Goal: Task Accomplishment & Management: Complete application form

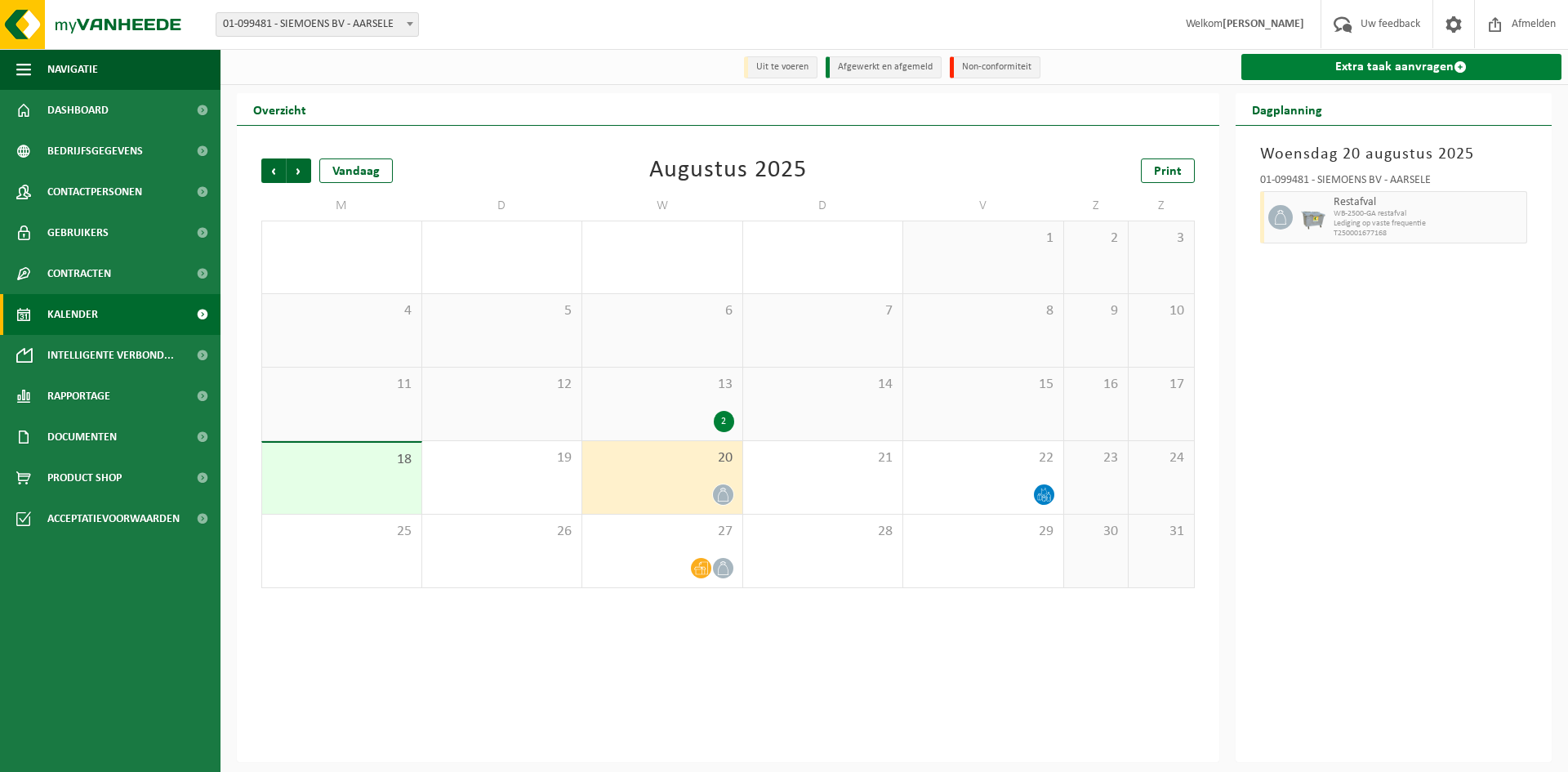
click at [1394, 72] on link "Extra taak aanvragen" at bounding box center [1402, 67] width 321 height 26
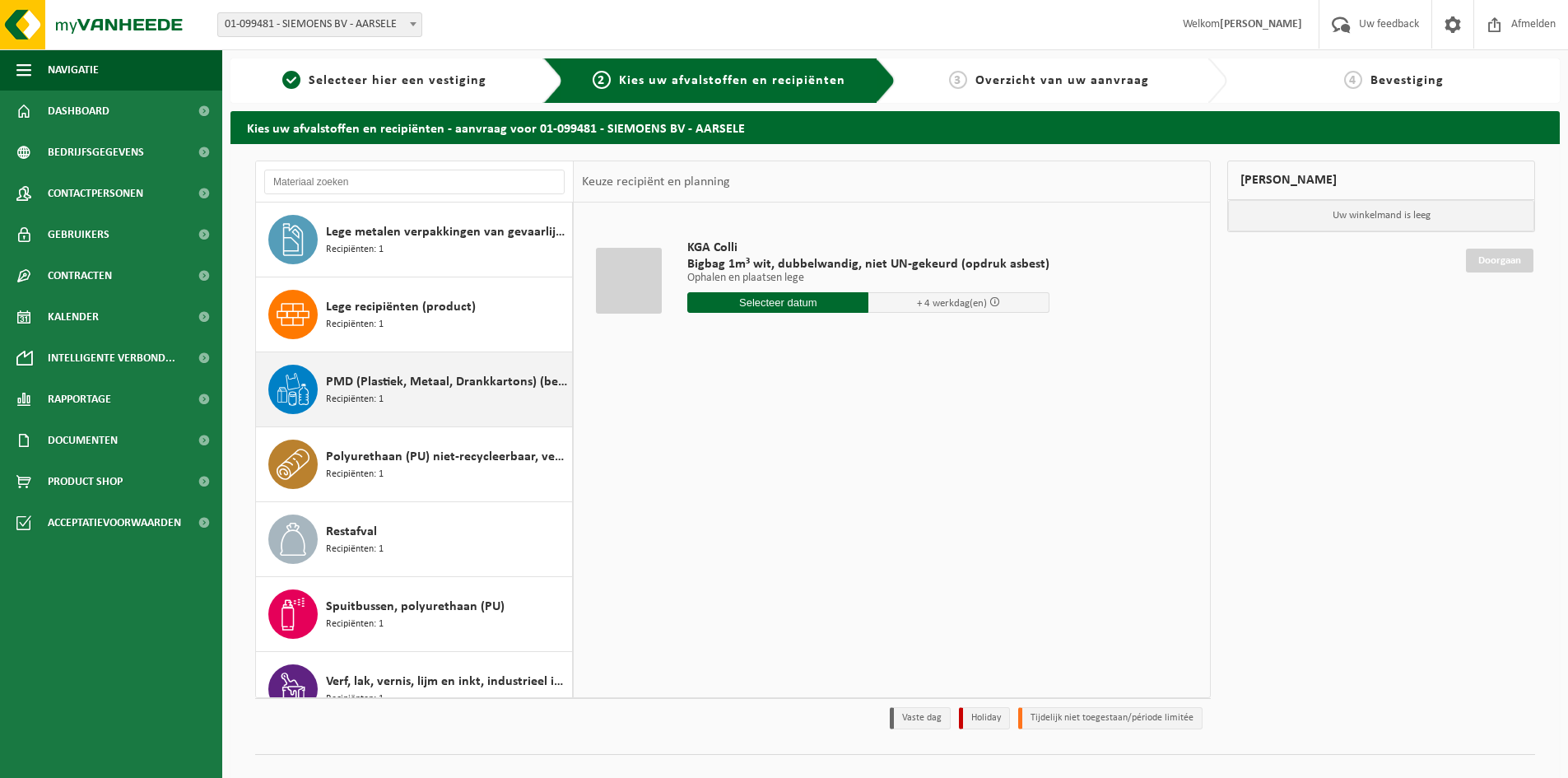
scroll to position [329, 0]
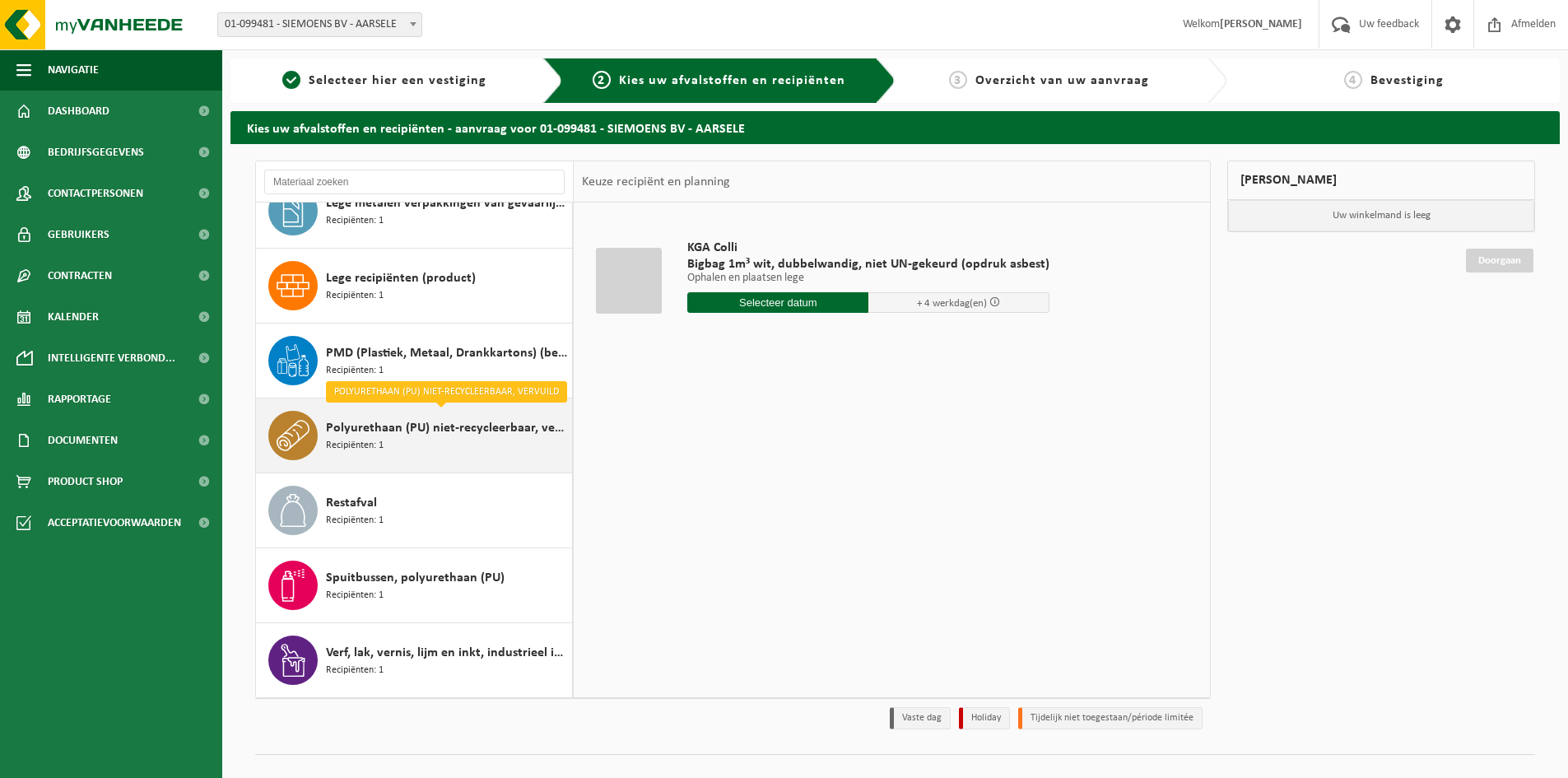
click at [473, 430] on span "Polyurethaan (PU) niet-recycleerbaar, vervuild" at bounding box center [447, 428] width 242 height 20
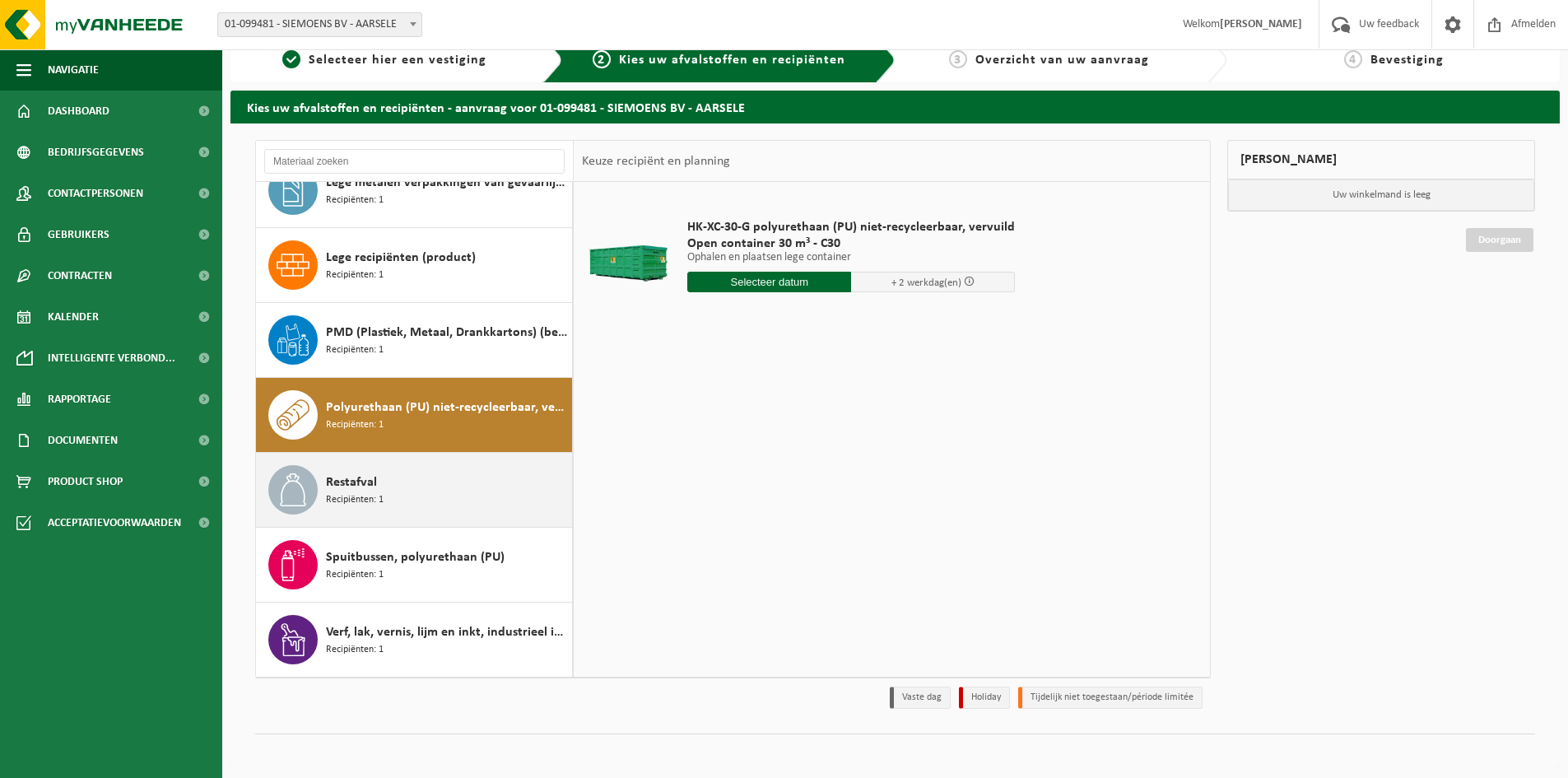
scroll to position [26, 0]
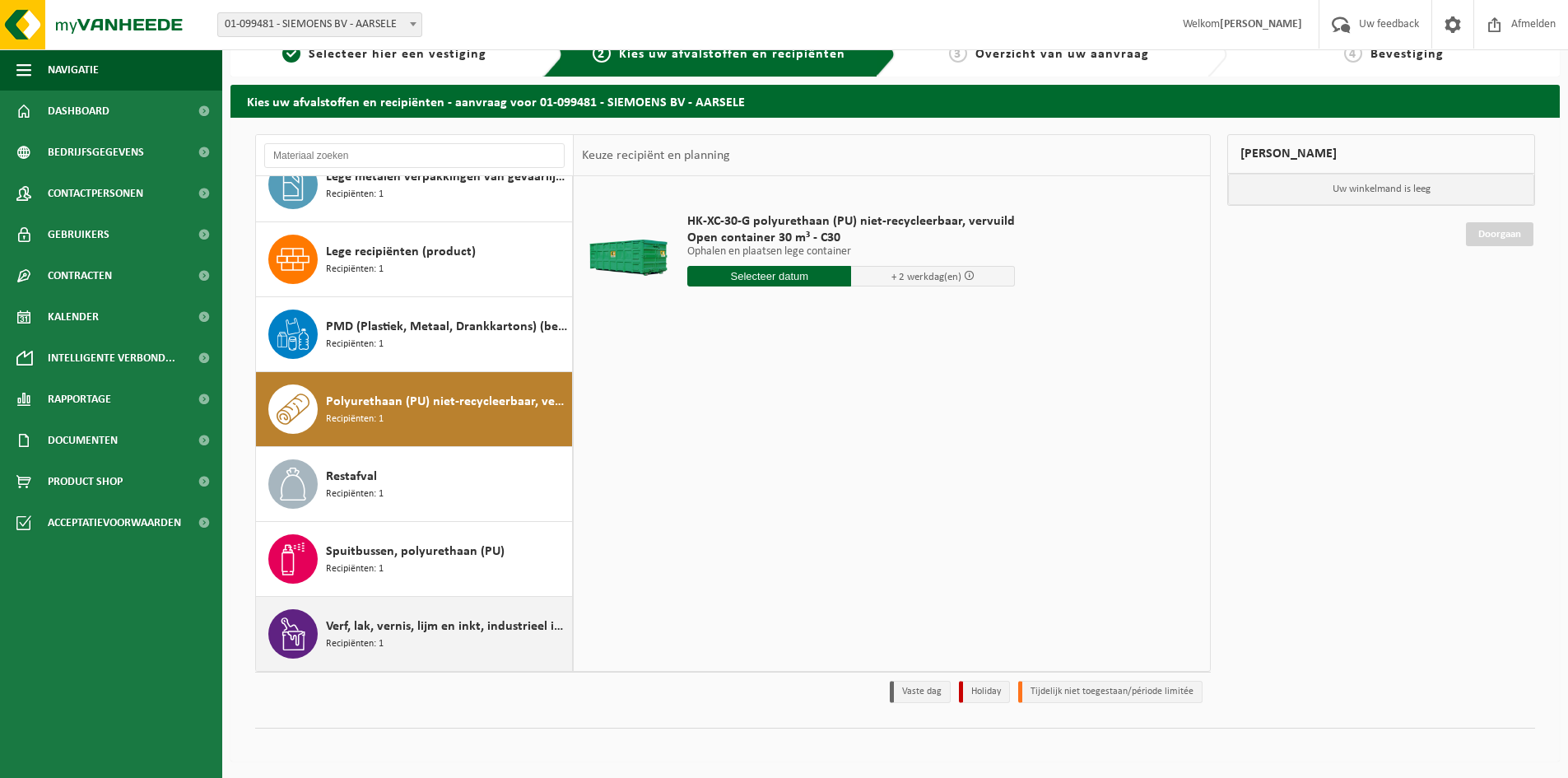
click at [441, 634] on span "Verf, lak, vernis, lijm en inkt, industrieel in kleinverpakking" at bounding box center [447, 626] width 242 height 20
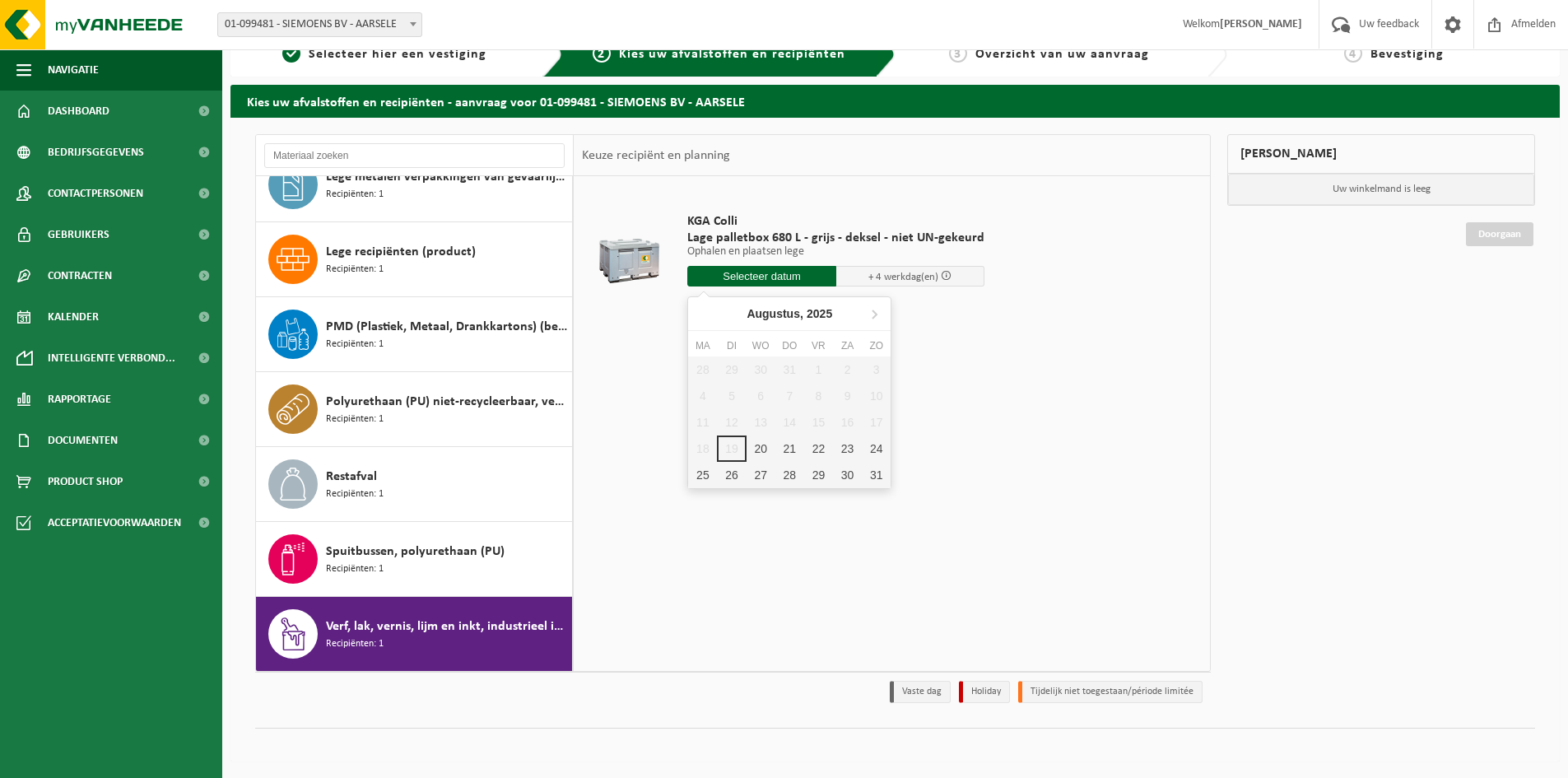
click at [776, 277] on input "text" at bounding box center [762, 276] width 149 height 21
click at [705, 473] on div "25" at bounding box center [703, 475] width 29 height 26
type input "Van 2025-08-25"
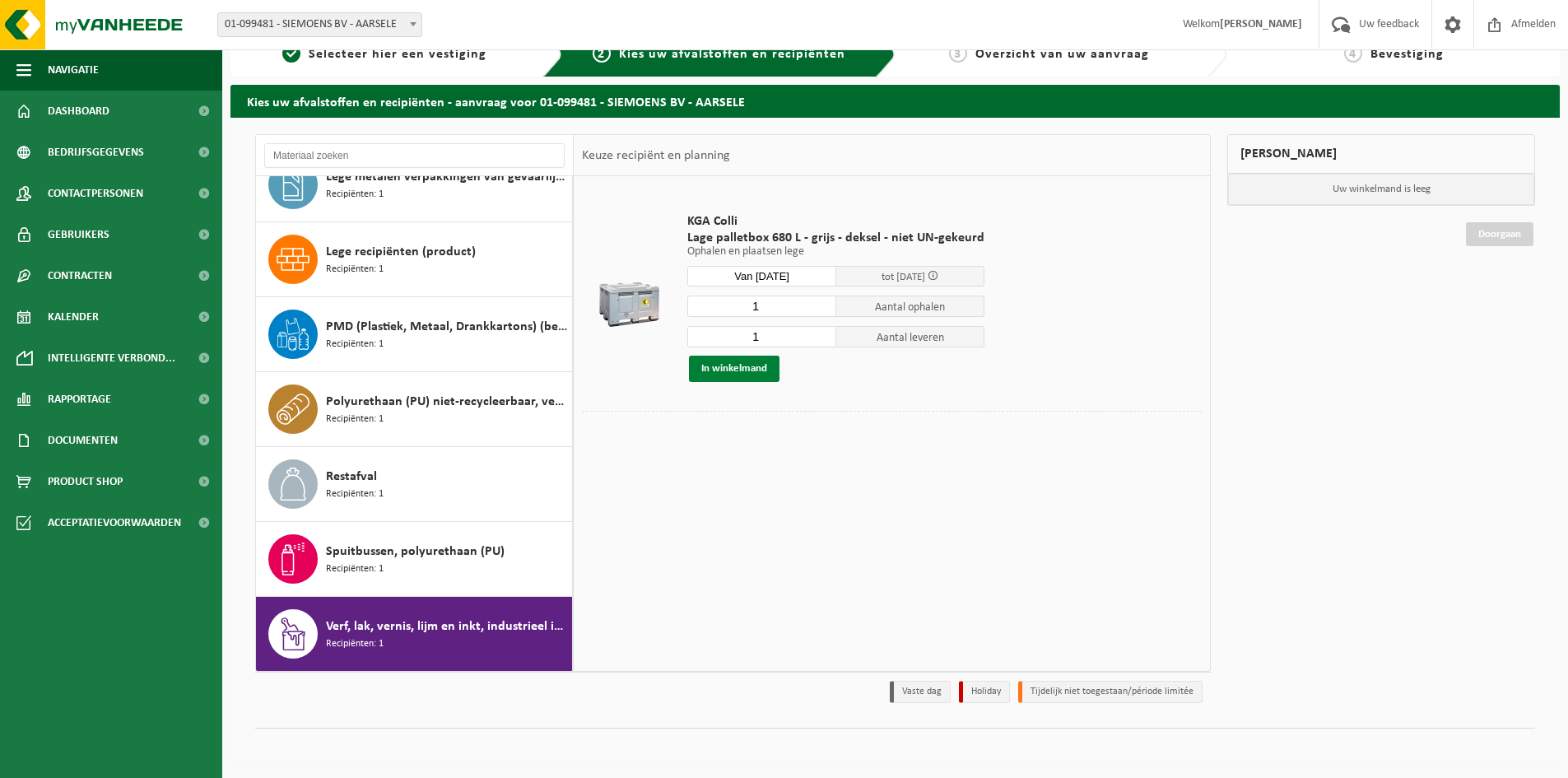
click at [737, 364] on button "In winkelmand" at bounding box center [735, 368] width 91 height 26
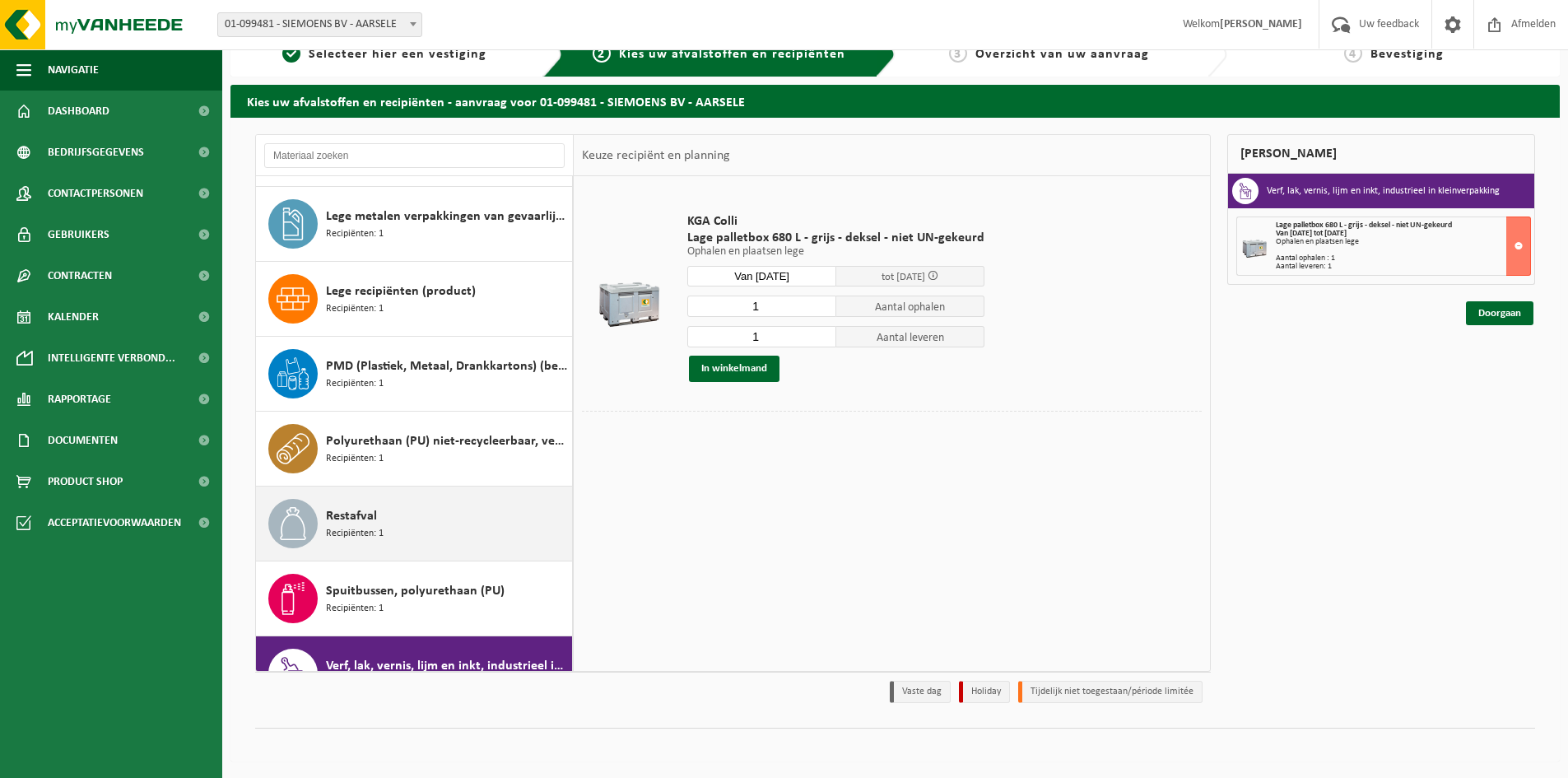
scroll to position [329, 0]
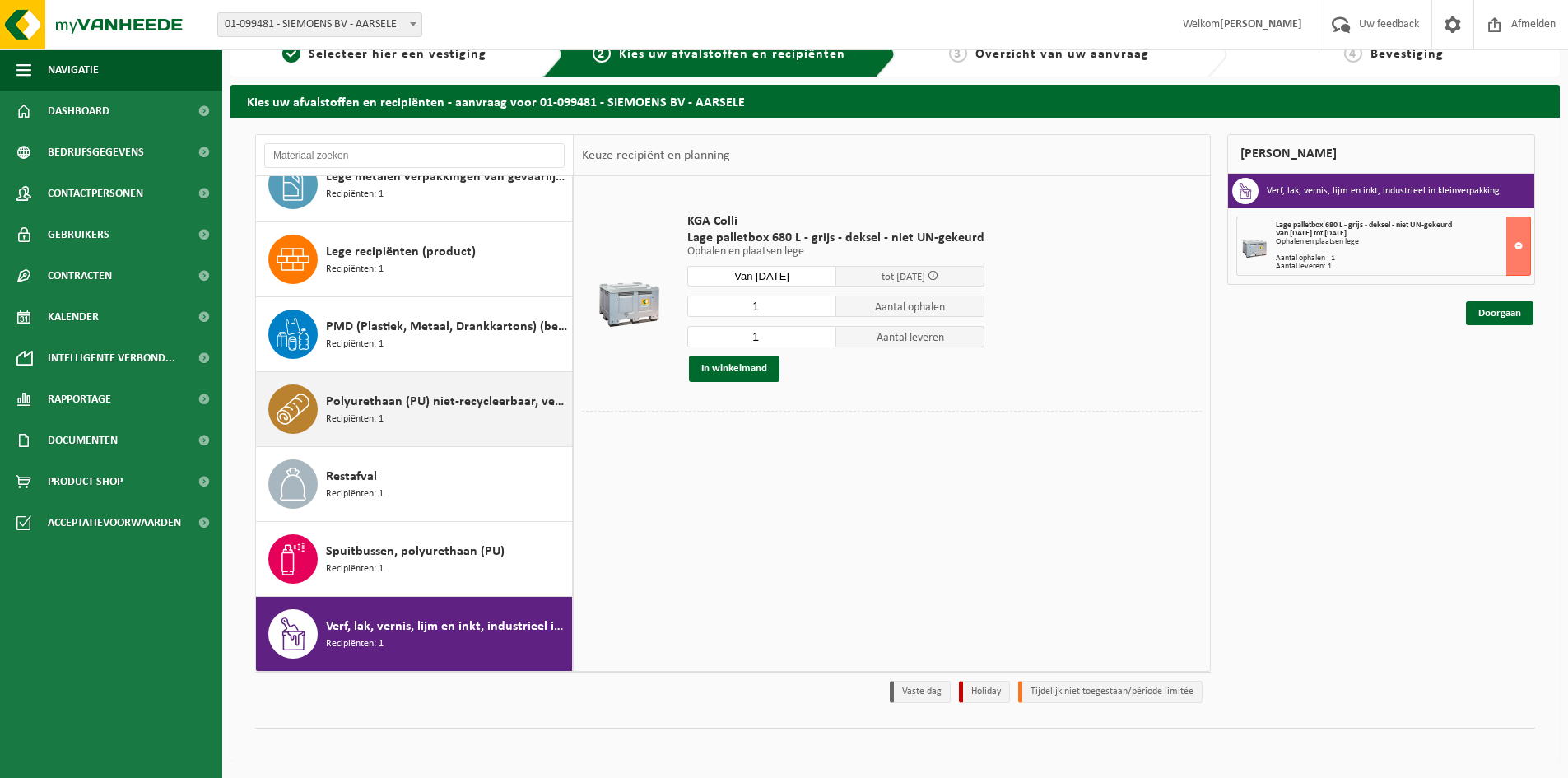
click at [459, 418] on div "Polyurethaan (PU) niet-recycleerbaar, vervuild Recipiënten: 1" at bounding box center [447, 408] width 242 height 49
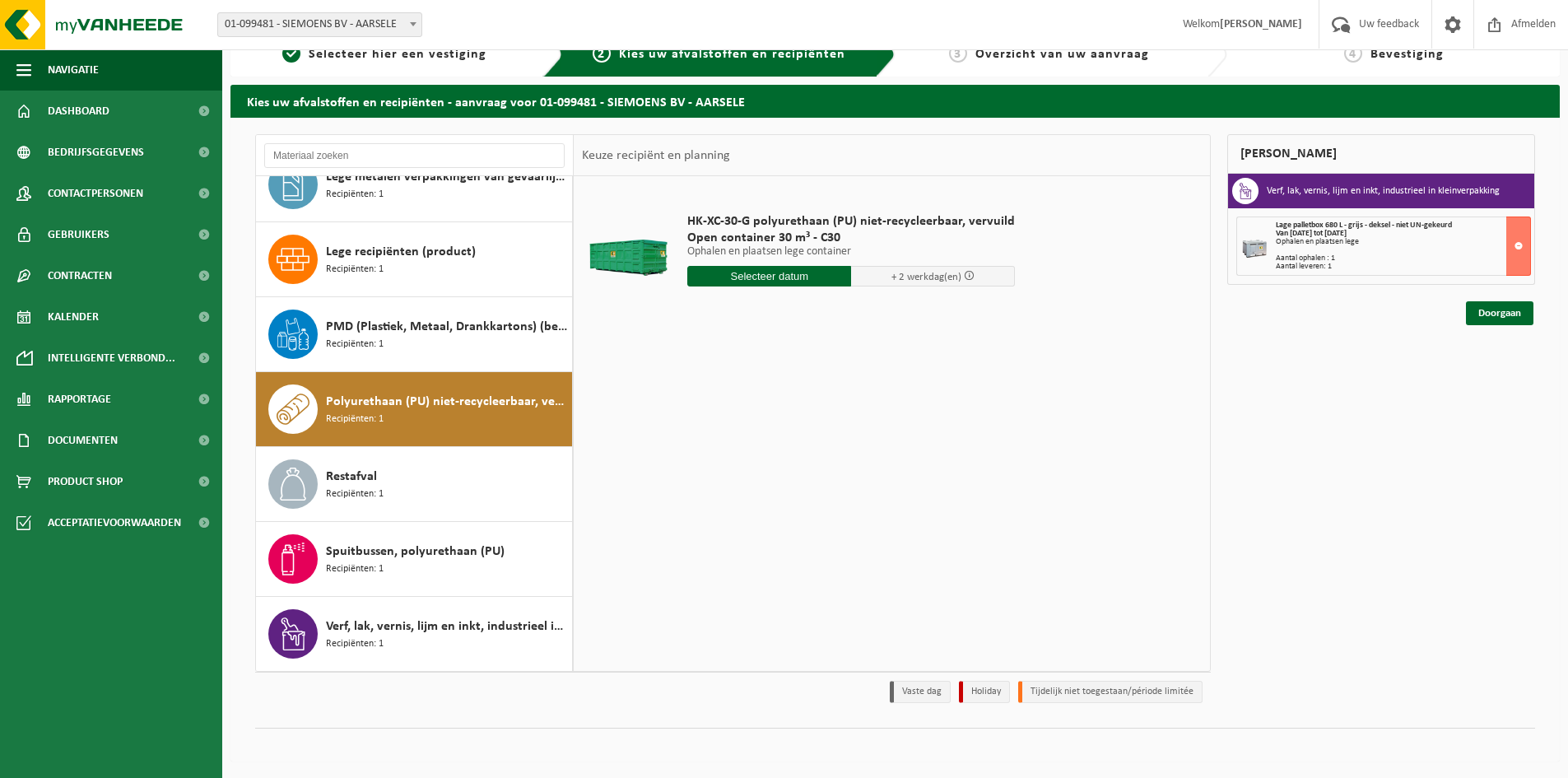
click at [756, 267] on input "text" at bounding box center [769, 276] width 164 height 21
click at [706, 475] on div "25" at bounding box center [703, 475] width 29 height 26
type input "Van 2025-08-25"
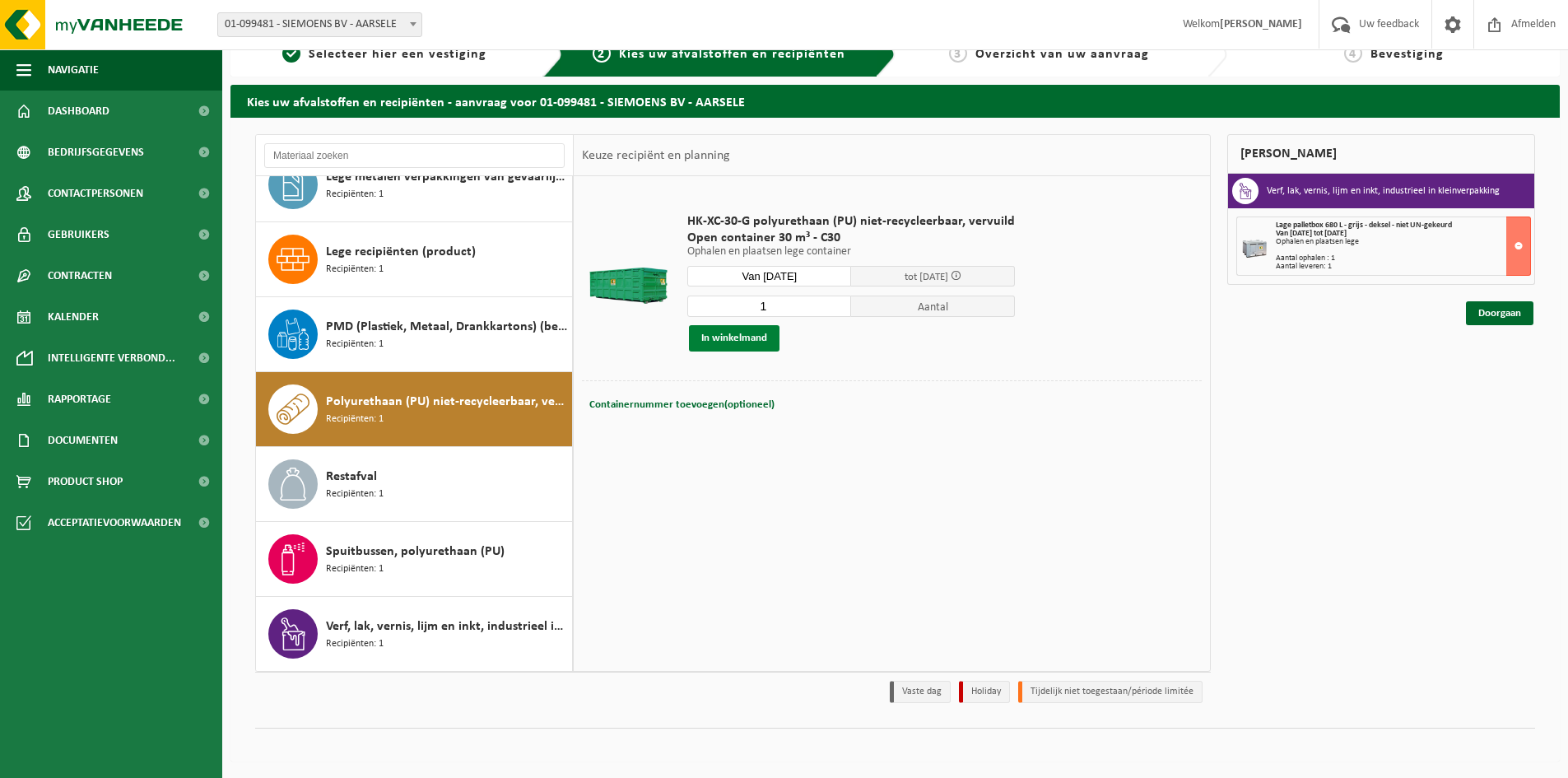
click at [740, 345] on button "In winkelmand" at bounding box center [735, 338] width 91 height 26
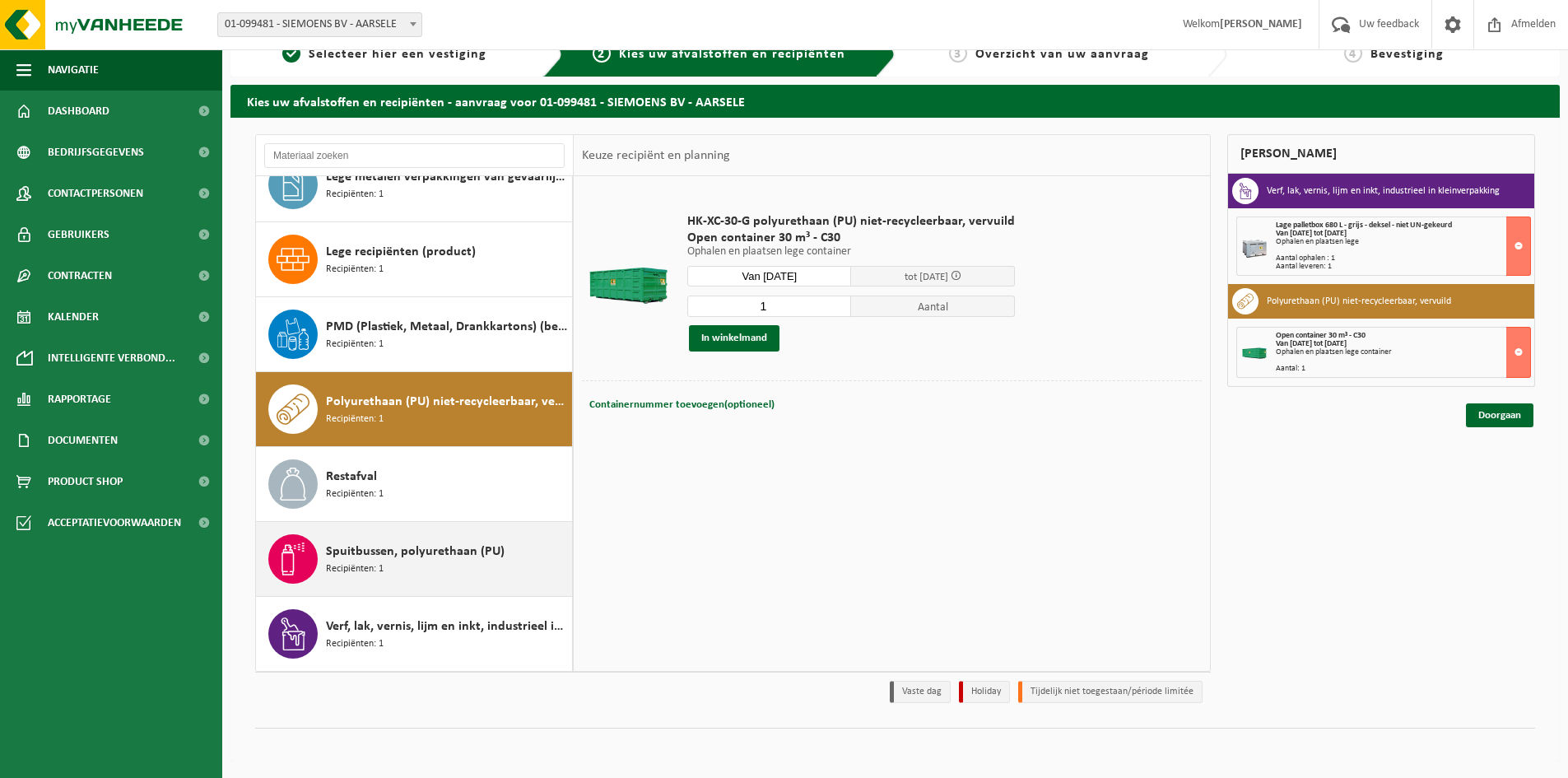
click at [433, 563] on div "Spuitbussen, polyurethaan (PU) Recipiënten: 1" at bounding box center [447, 558] width 242 height 49
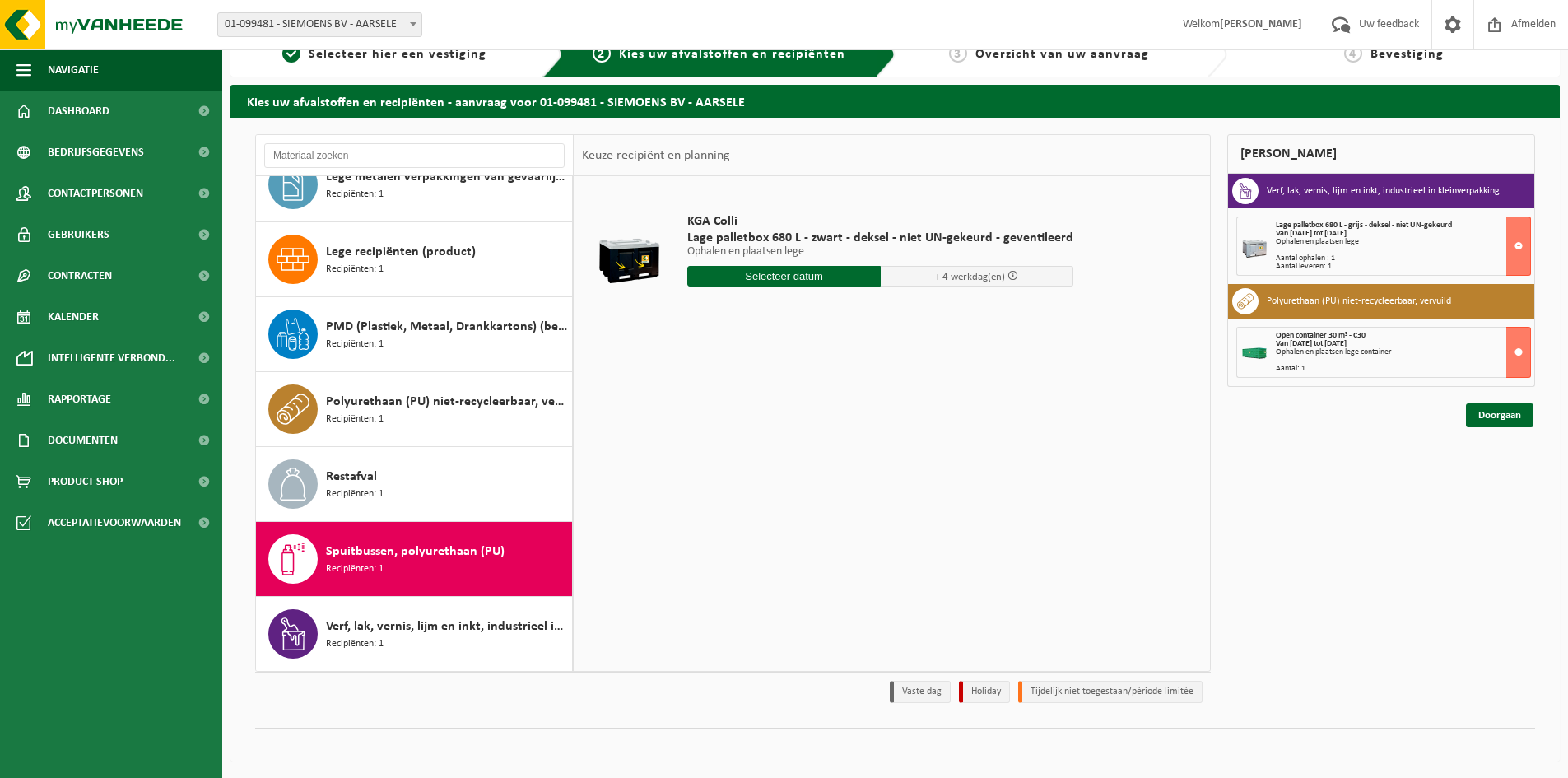
click at [784, 277] on input "text" at bounding box center [784, 276] width 194 height 21
click at [701, 464] on div "25" at bounding box center [703, 475] width 29 height 26
type input "Van 2025-08-25"
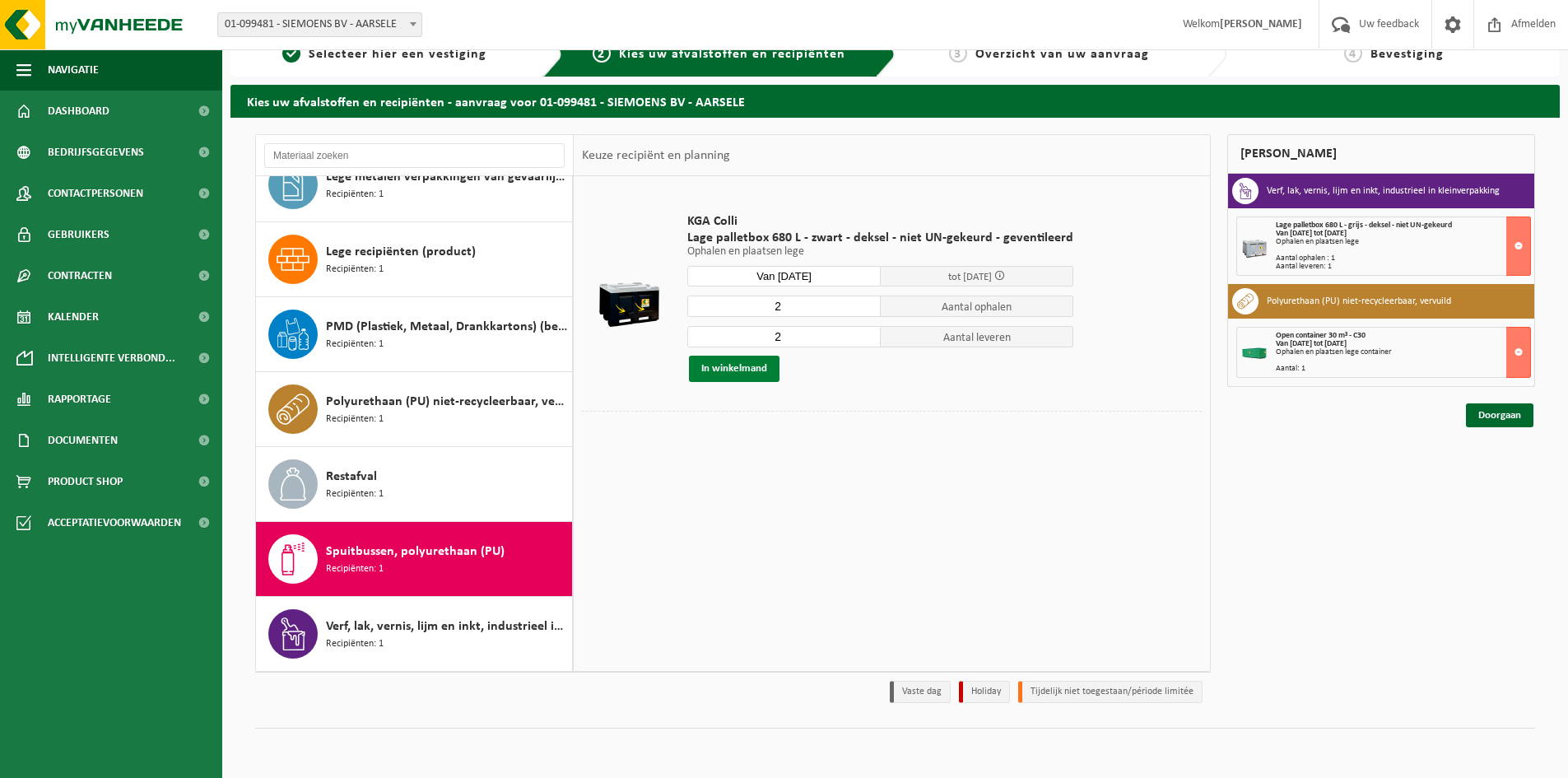
click at [736, 366] on button "In winkelmand" at bounding box center [735, 368] width 91 height 26
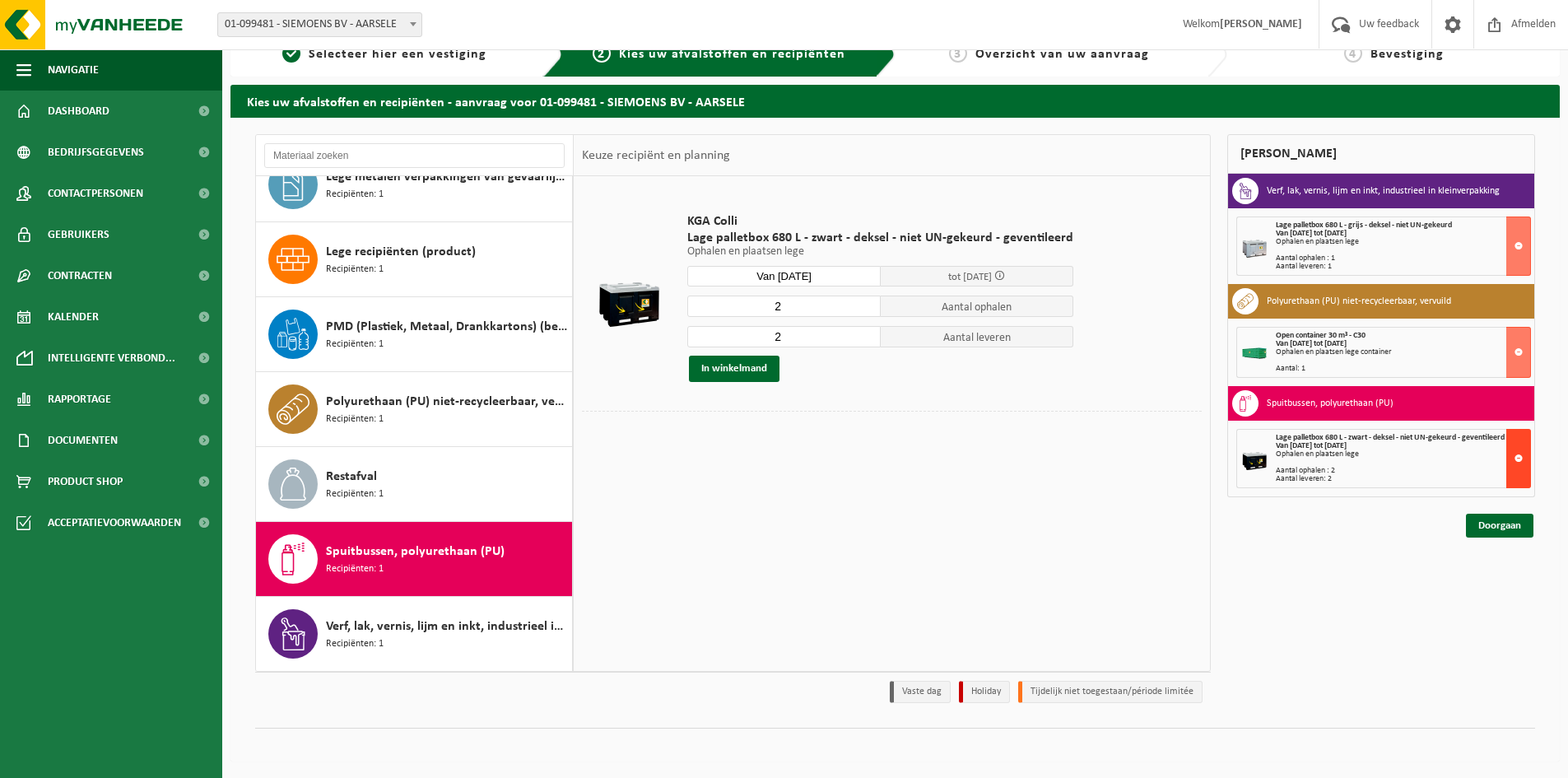
click at [1524, 465] on button at bounding box center [1518, 458] width 24 height 60
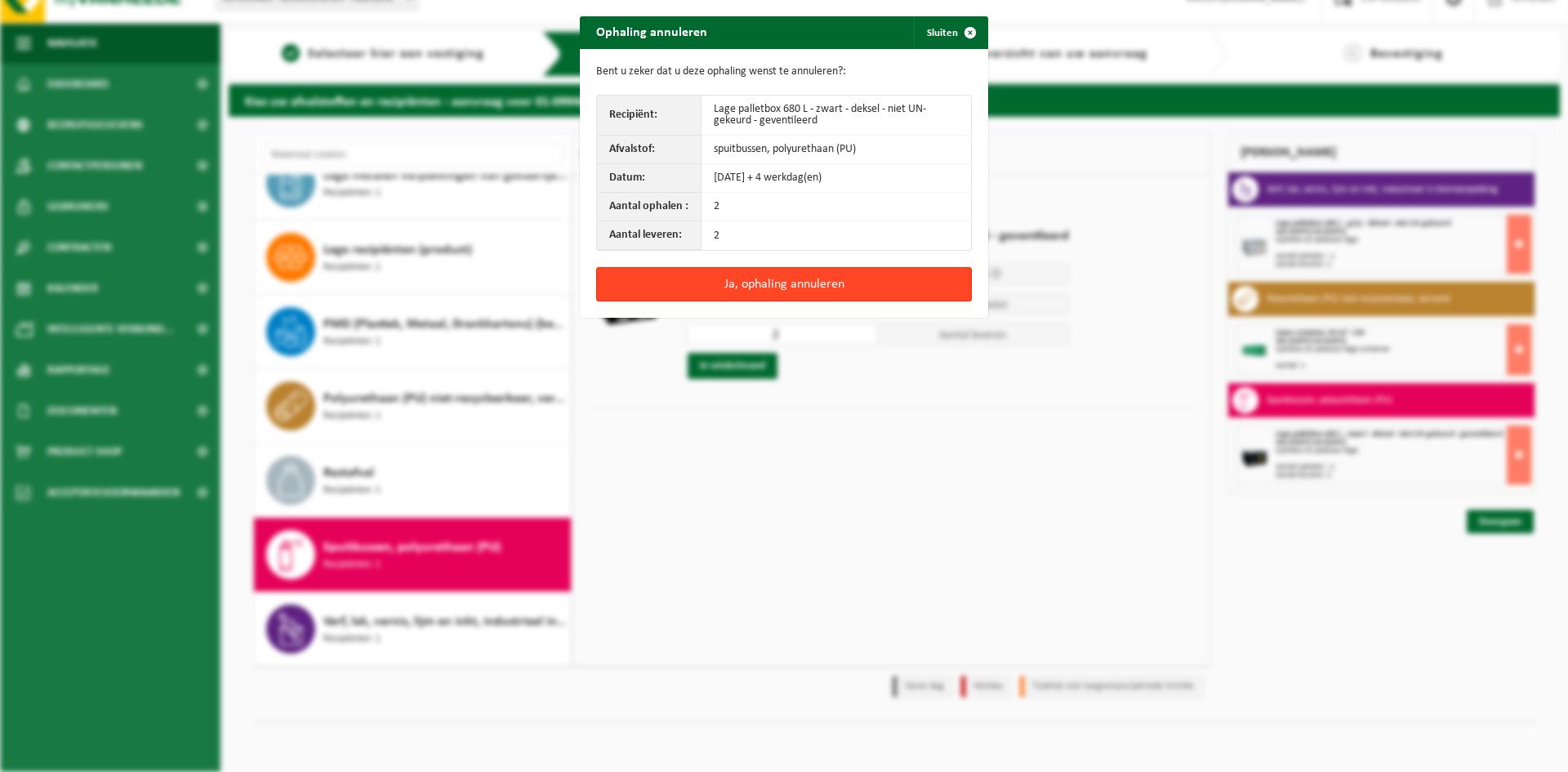
click at [769, 280] on button "Ja, ophaling annuleren" at bounding box center [784, 284] width 376 height 34
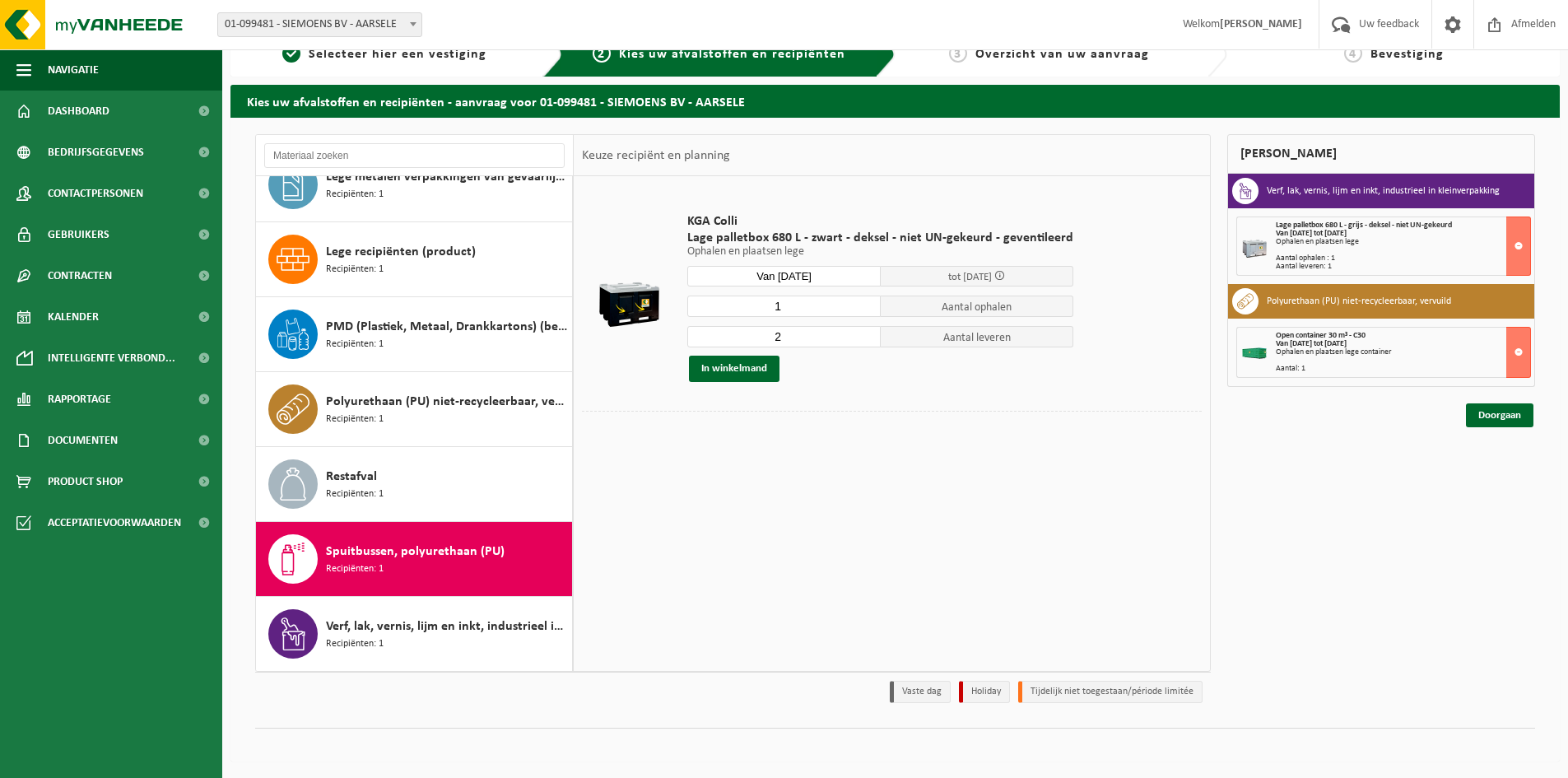
type input "1"
click at [861, 311] on input "1" at bounding box center [784, 306] width 194 height 22
type input "1"
click at [861, 340] on input "1" at bounding box center [784, 337] width 194 height 22
click at [742, 364] on button "In winkelmand" at bounding box center [735, 368] width 91 height 26
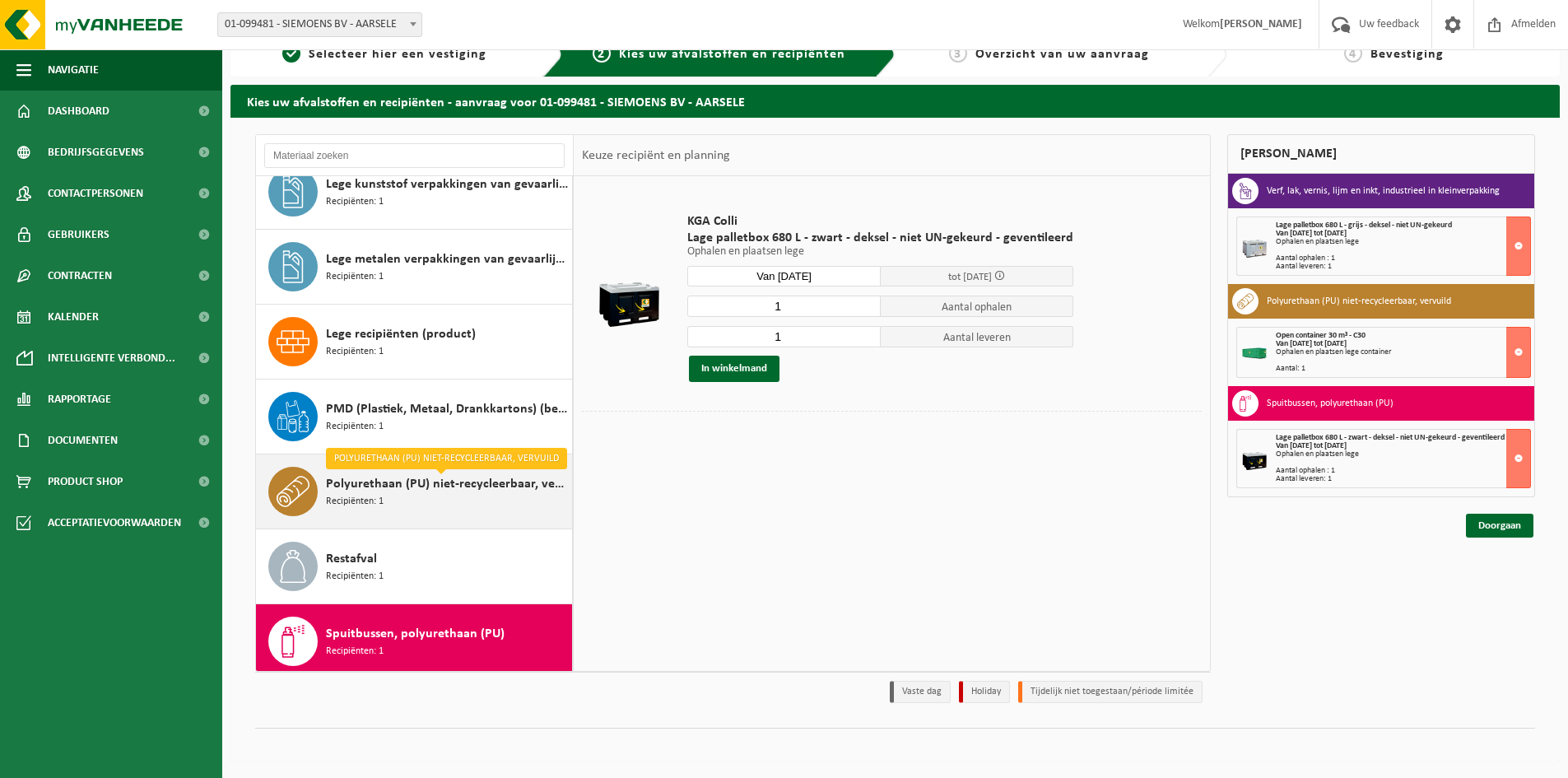
scroll to position [163, 0]
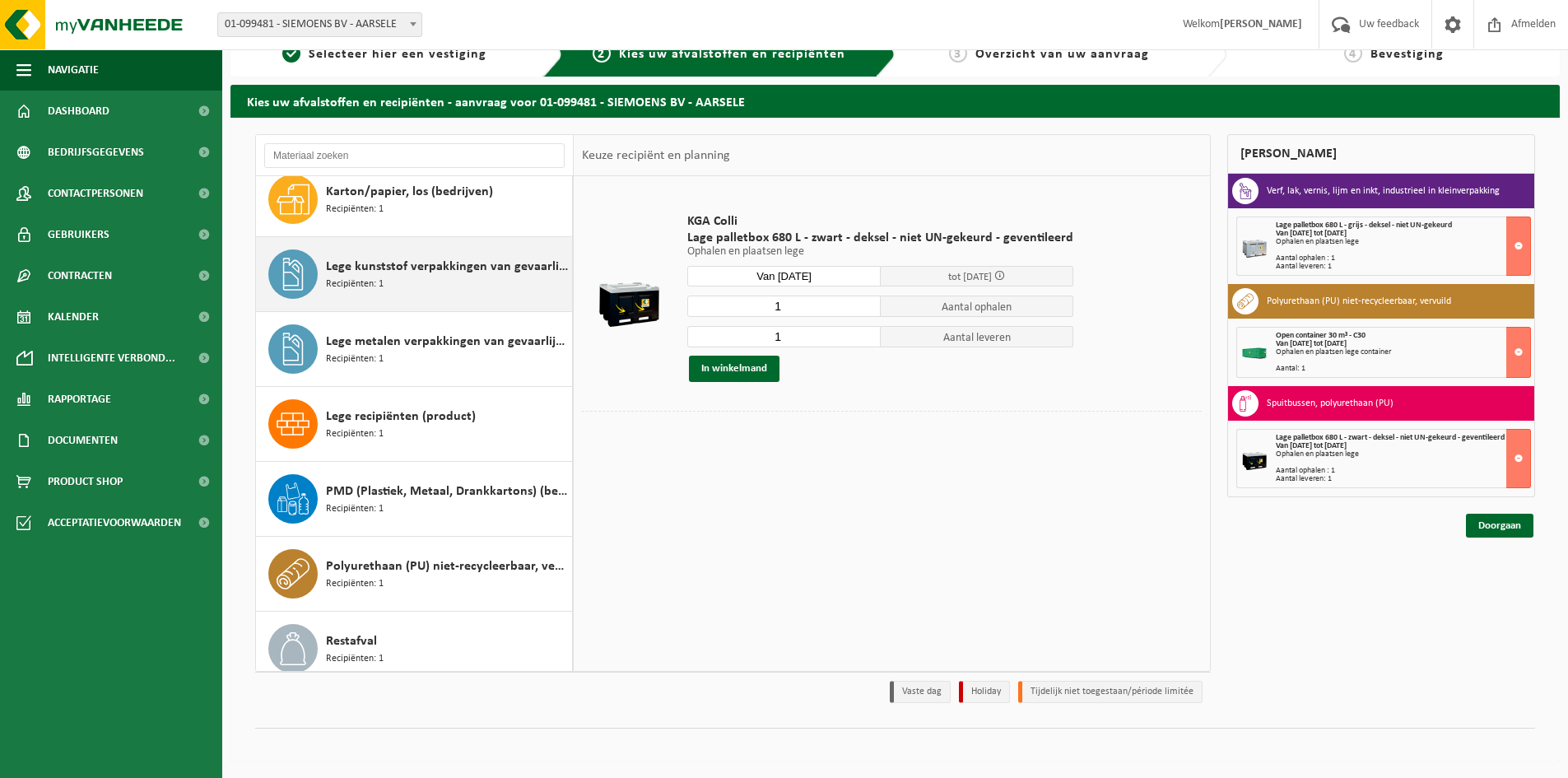
click at [446, 271] on span "Lege kunststof verpakkingen van gevaarlijke stoffen" at bounding box center [447, 267] width 242 height 20
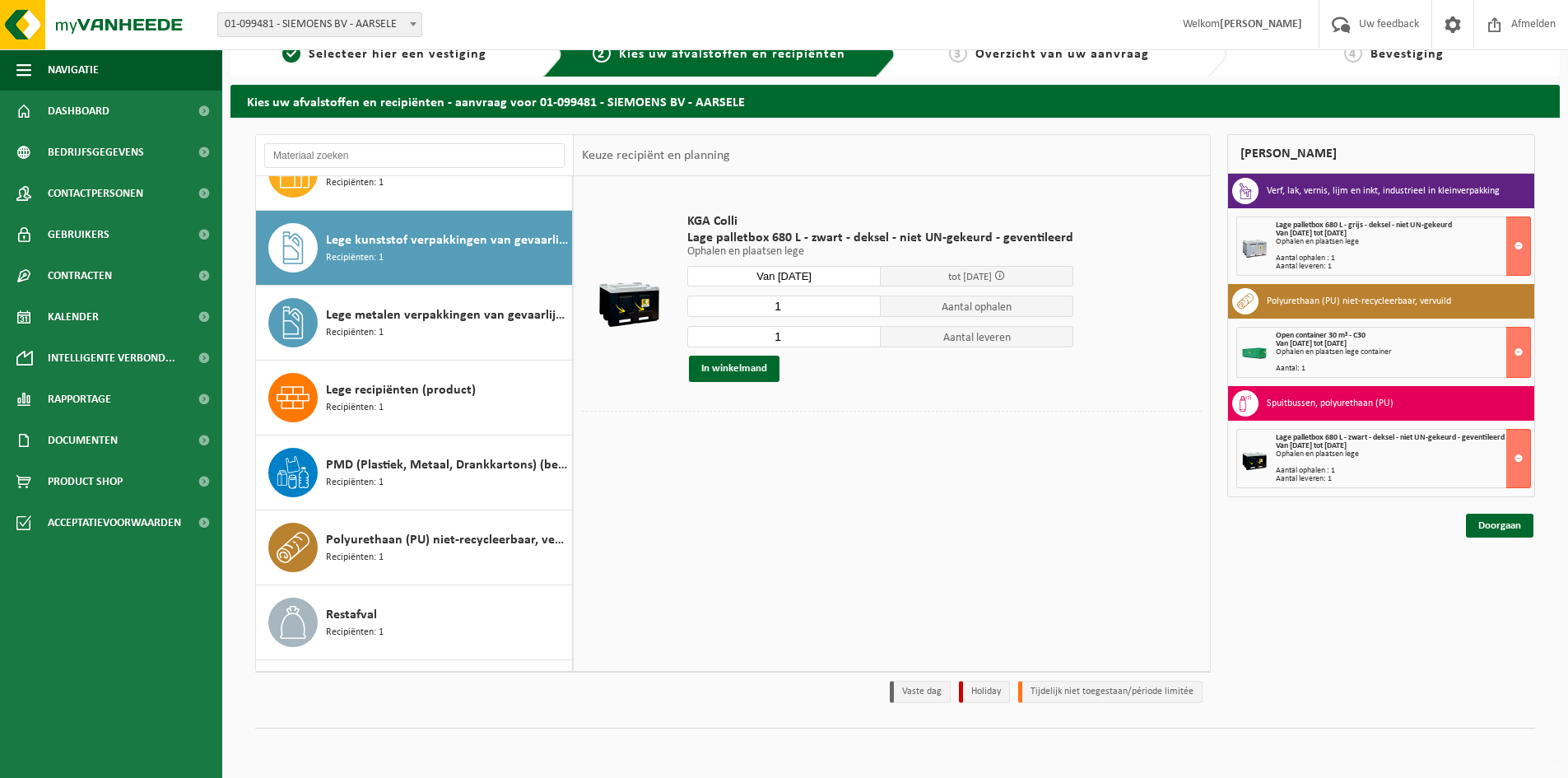
scroll to position [225, 0]
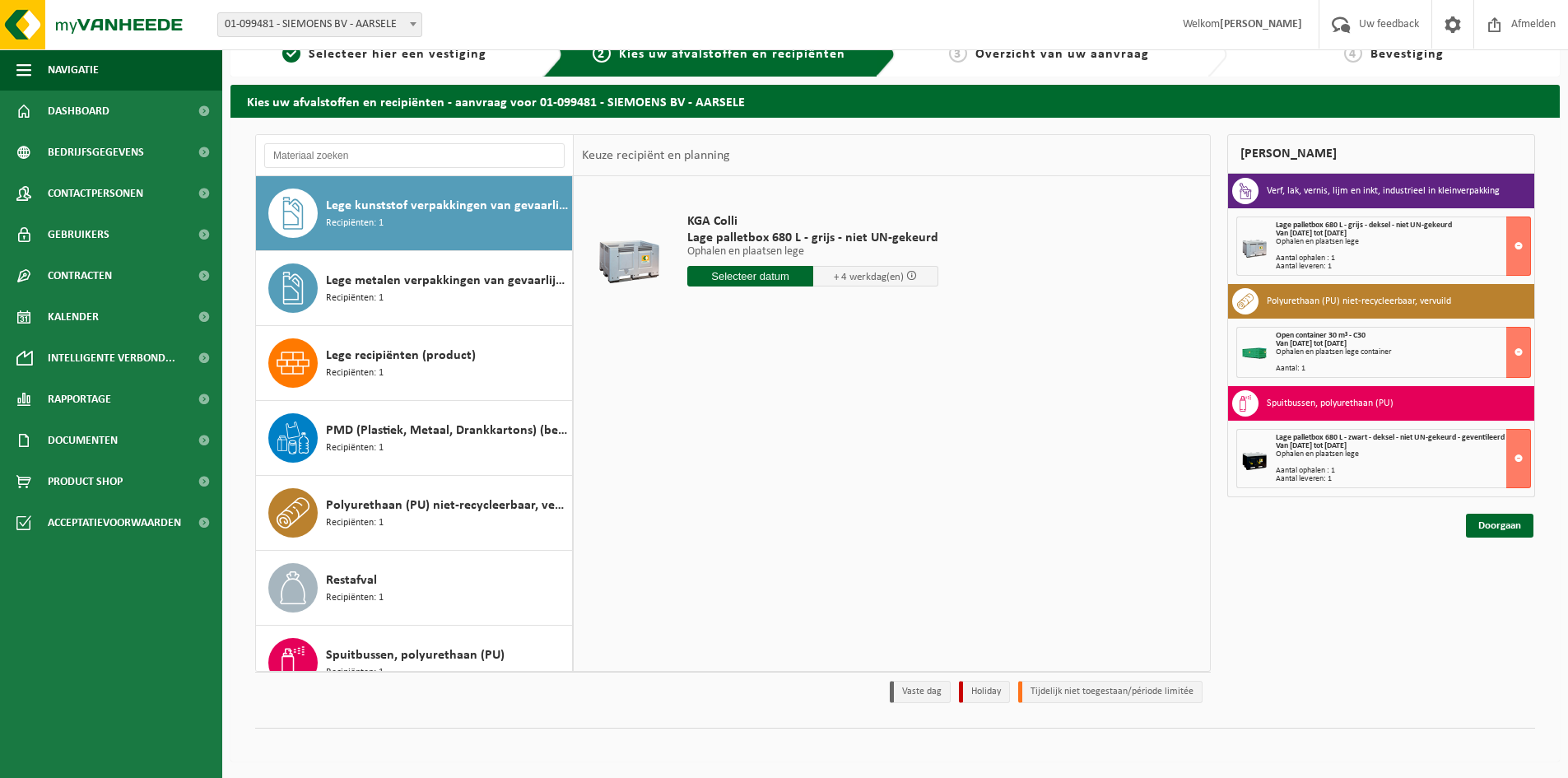
click at [740, 272] on input "text" at bounding box center [750, 276] width 126 height 21
click at [699, 472] on div "25" at bounding box center [703, 475] width 29 height 26
type input "Van 2025-08-25"
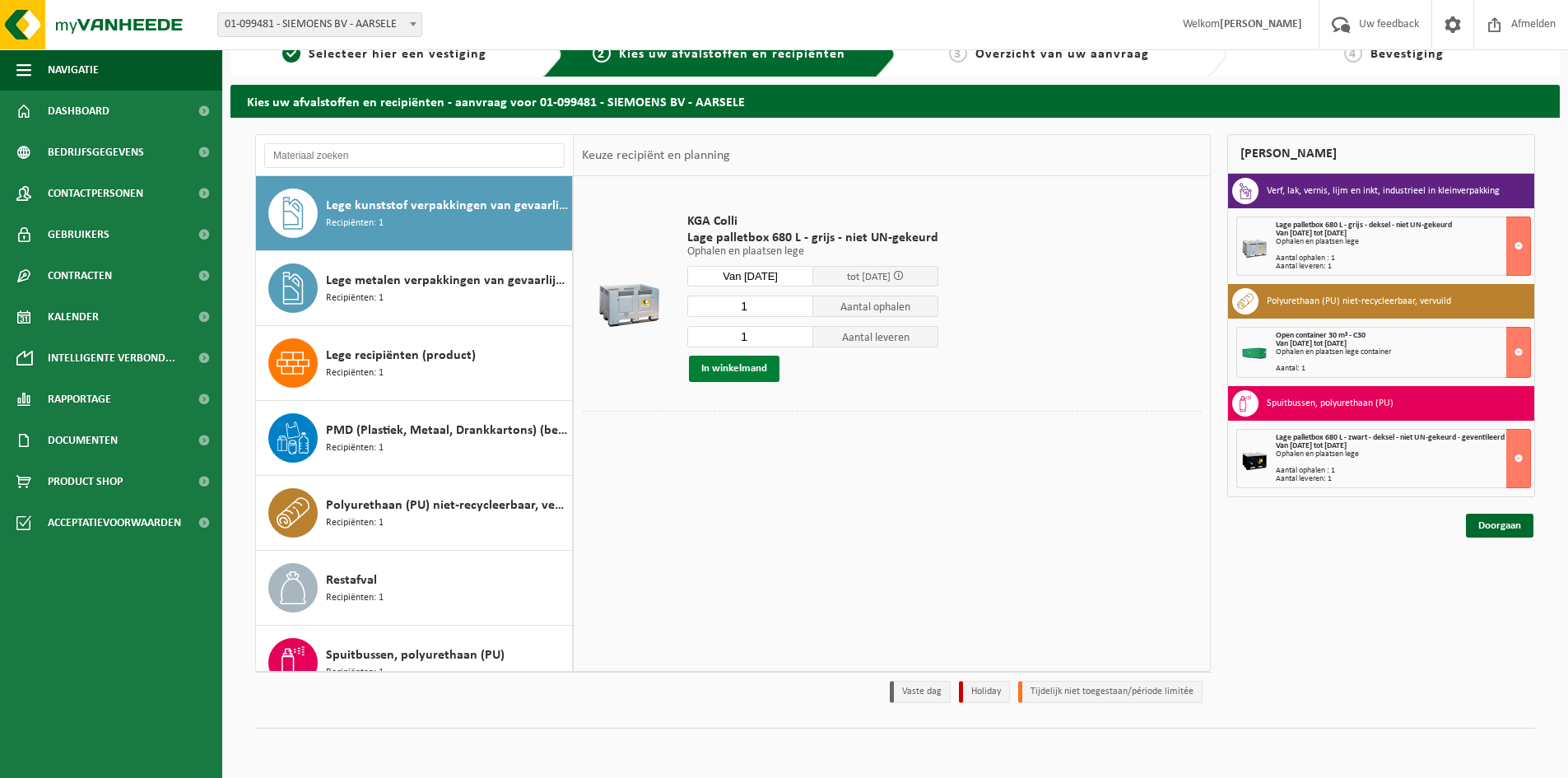
click at [742, 373] on button "In winkelmand" at bounding box center [735, 368] width 91 height 26
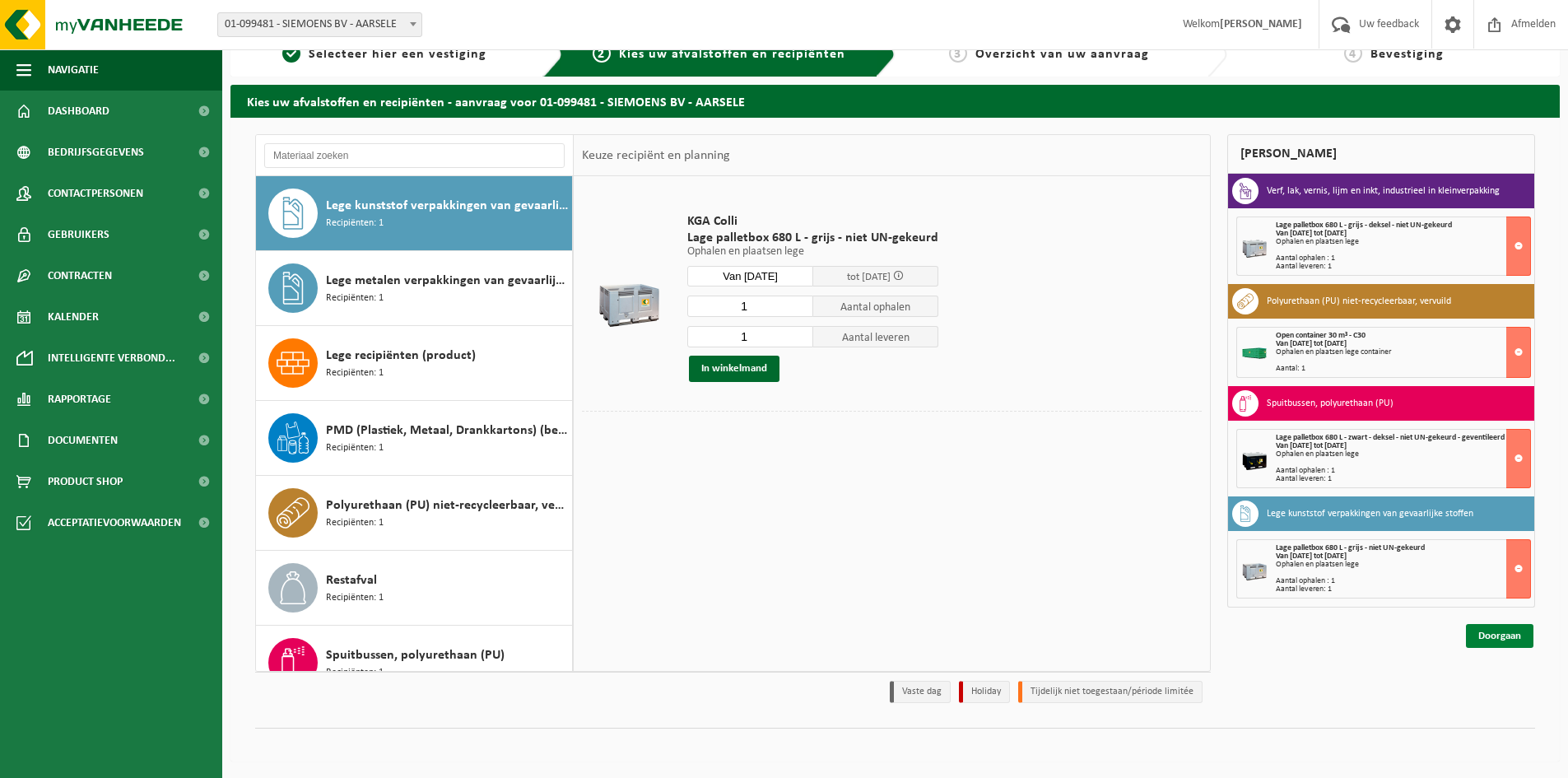
click at [1503, 641] on link "Doorgaan" at bounding box center [1499, 635] width 67 height 23
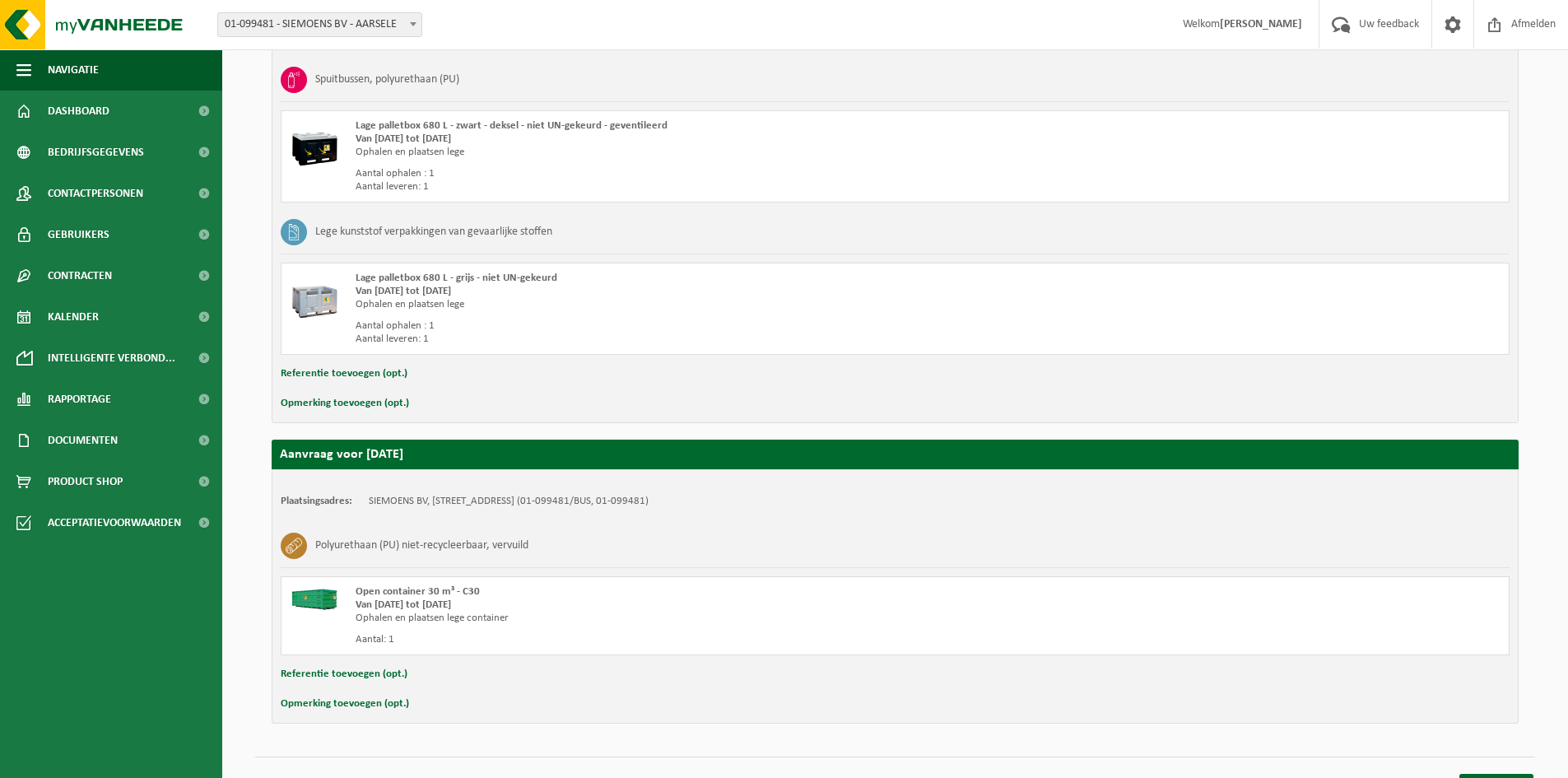
scroll to position [547, 0]
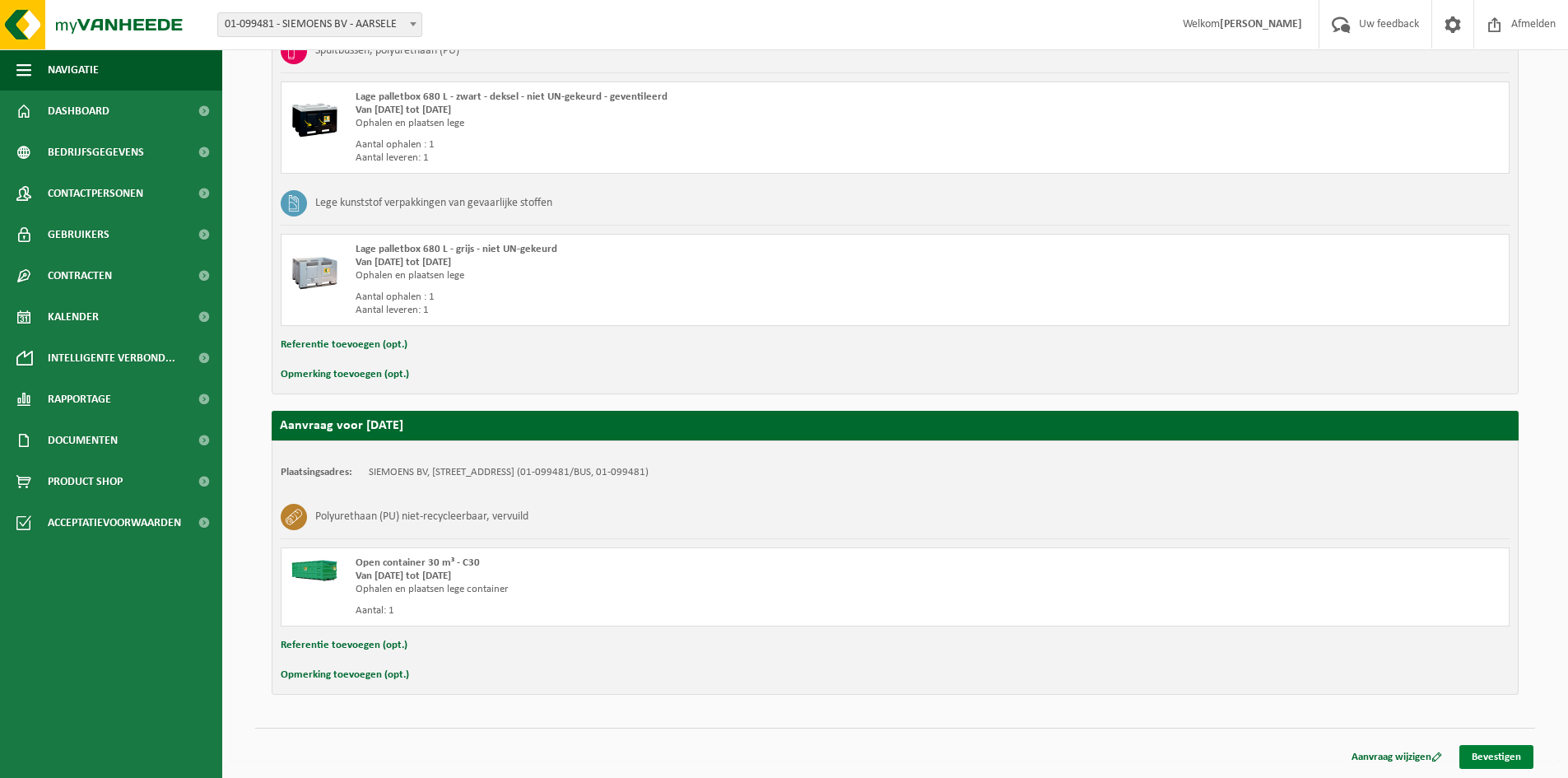
click at [1495, 754] on link "Bevestigen" at bounding box center [1496, 756] width 74 height 23
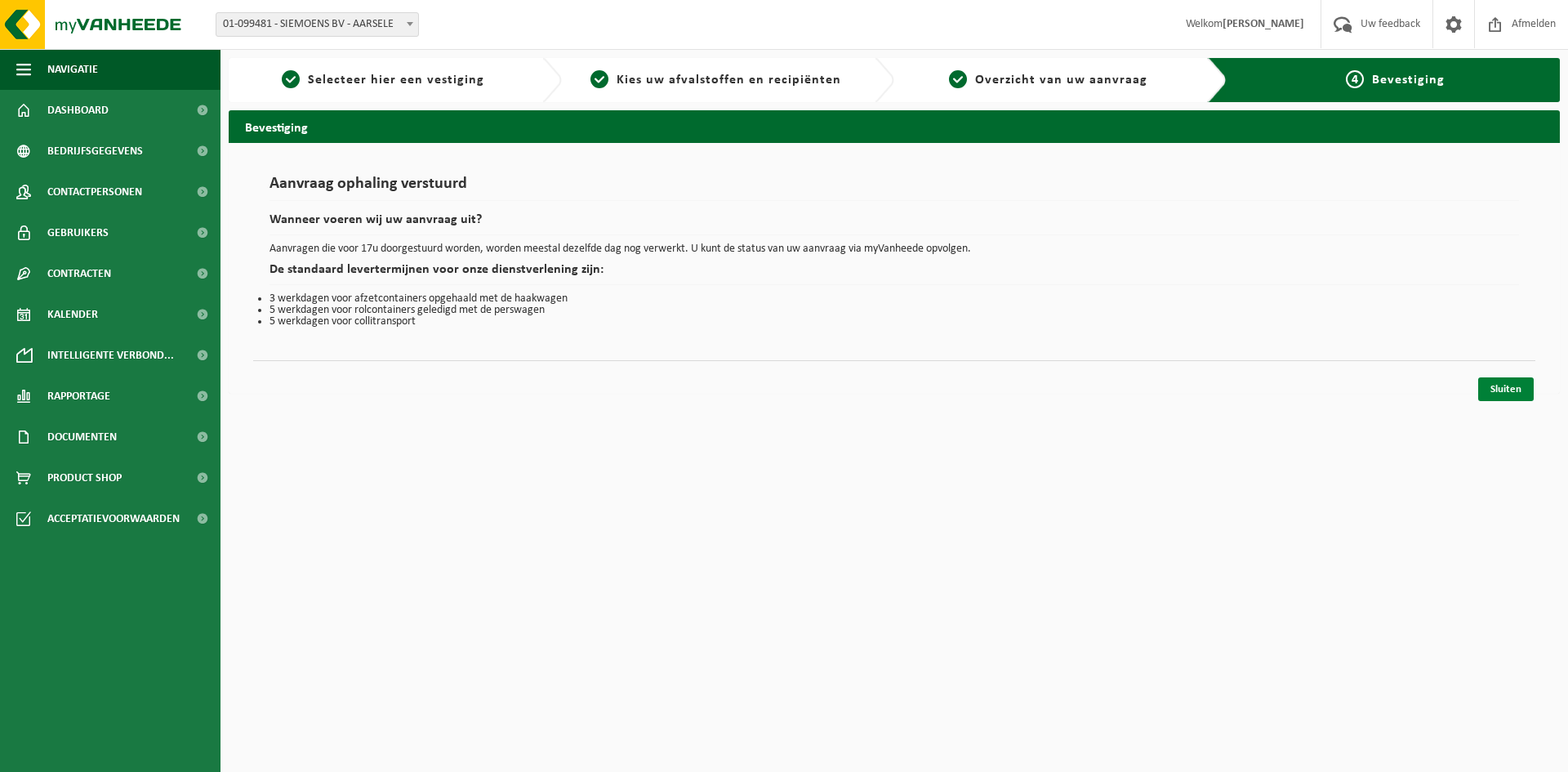
click at [1481, 388] on link "Sluiten" at bounding box center [1506, 389] width 56 height 23
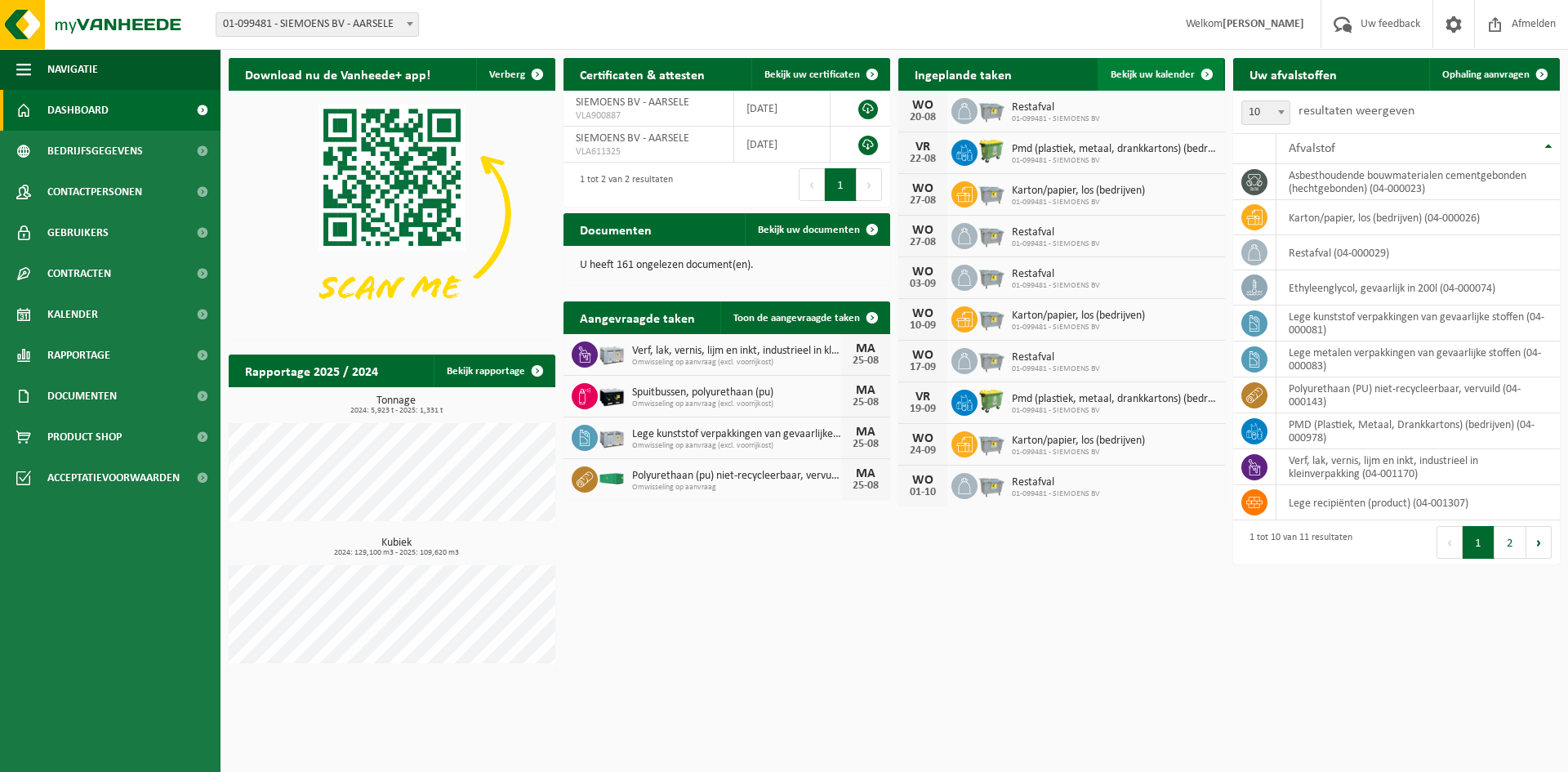
click at [1162, 66] on link "Bekijk uw kalender" at bounding box center [1160, 74] width 126 height 32
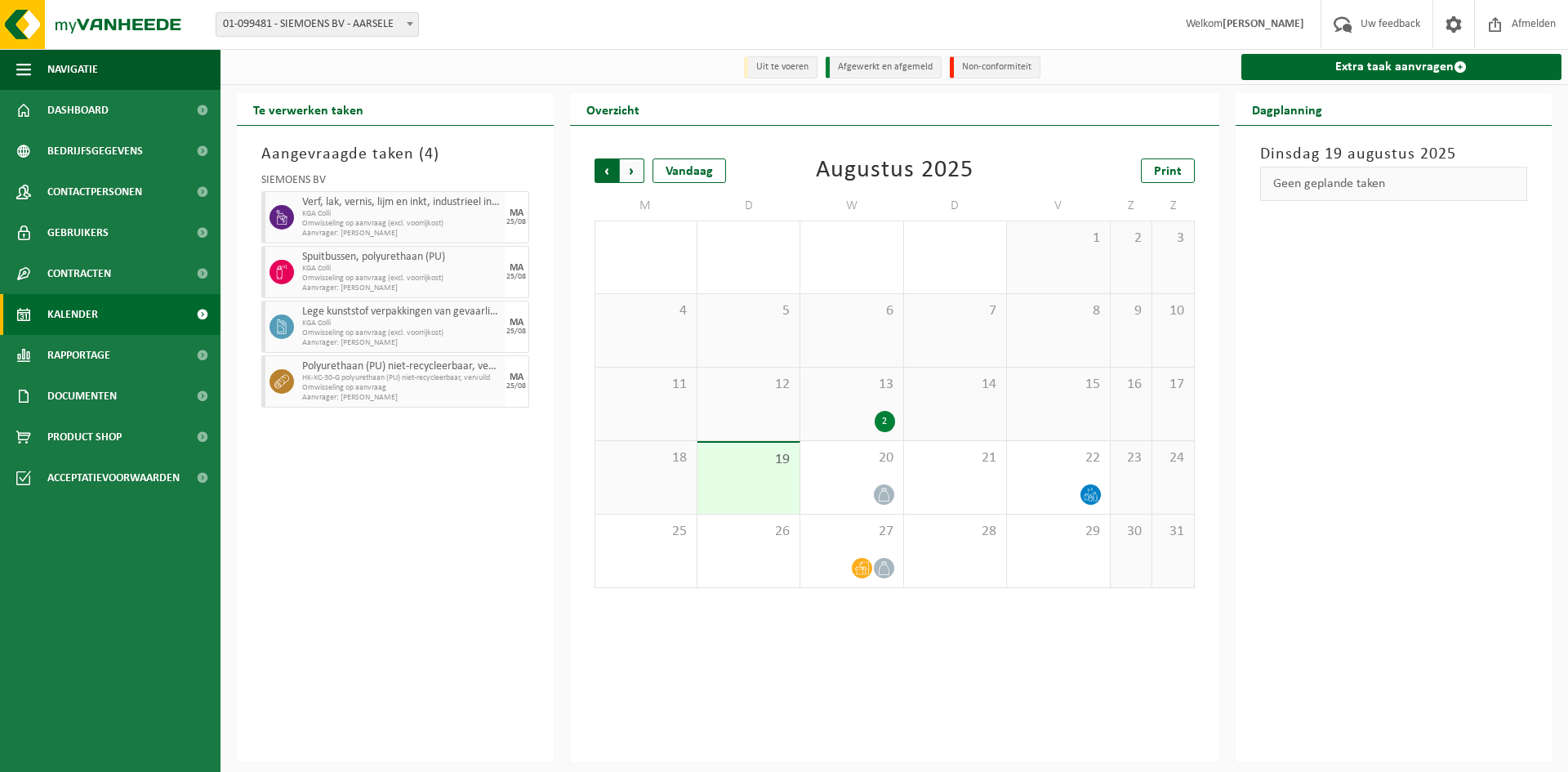
click at [639, 176] on span "Volgende" at bounding box center [631, 170] width 24 height 24
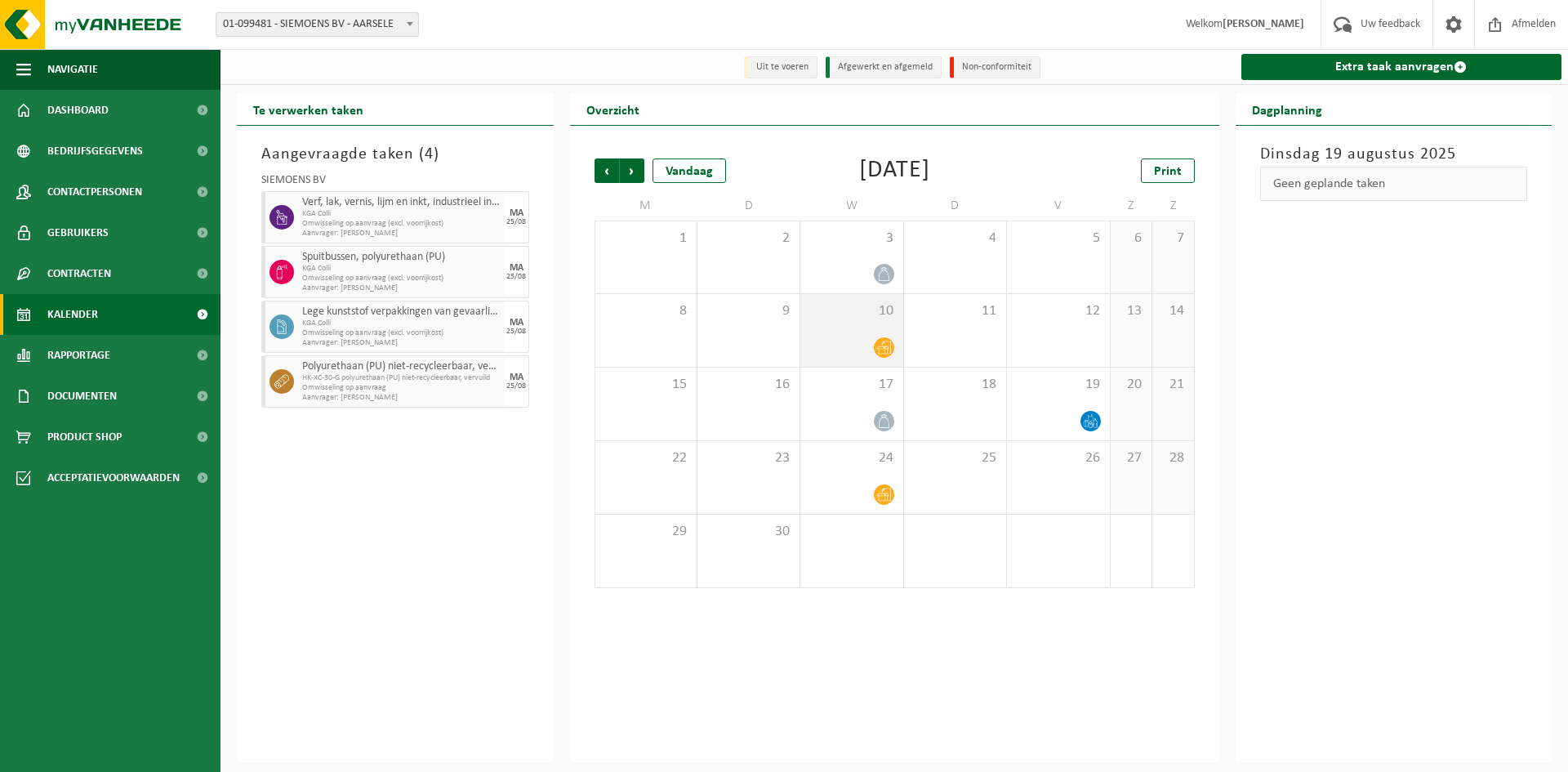
click at [863, 335] on div "10" at bounding box center [851, 329] width 102 height 72
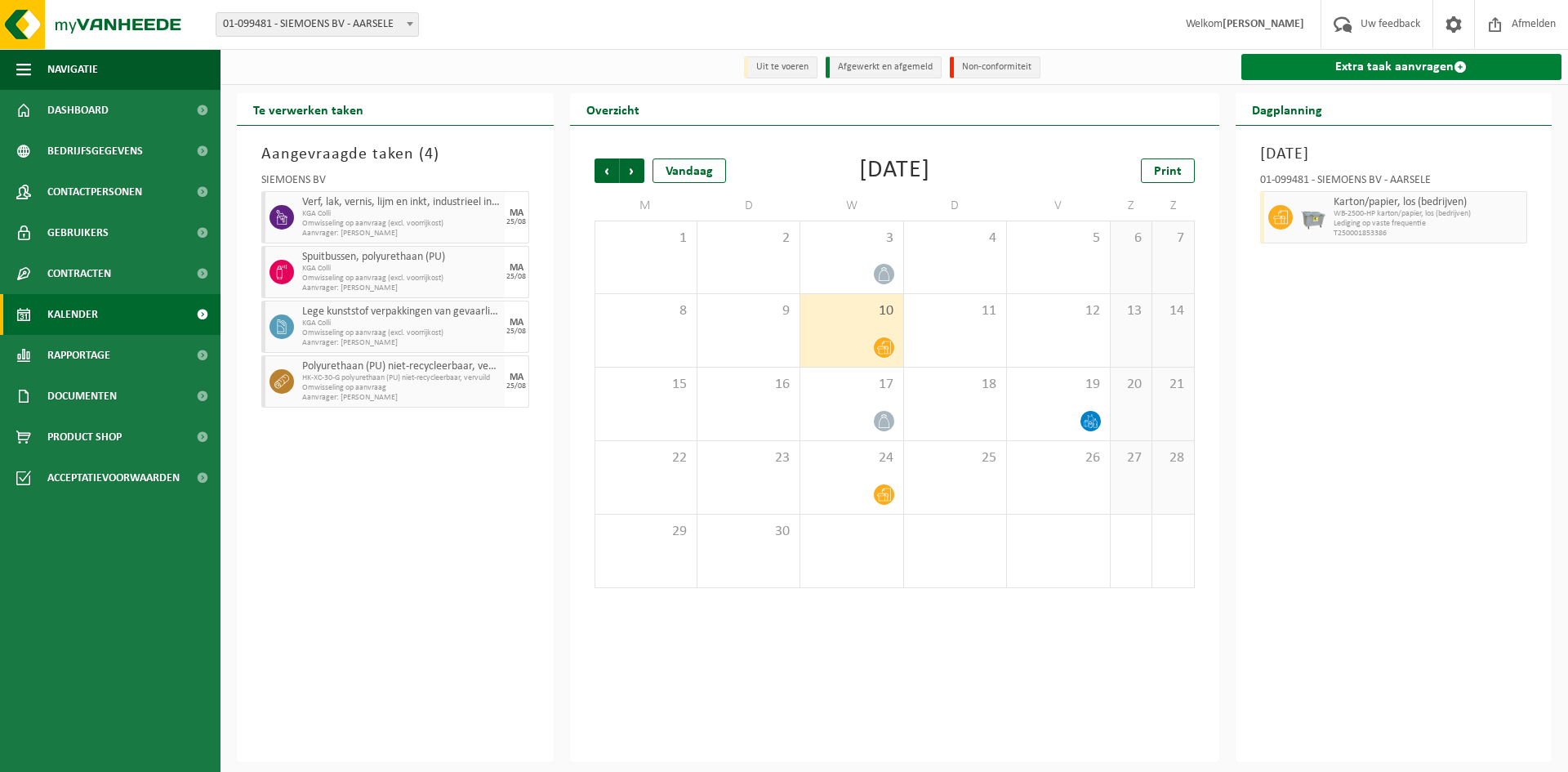
click at [1333, 64] on link "Extra taak aanvragen" at bounding box center [1402, 67] width 321 height 26
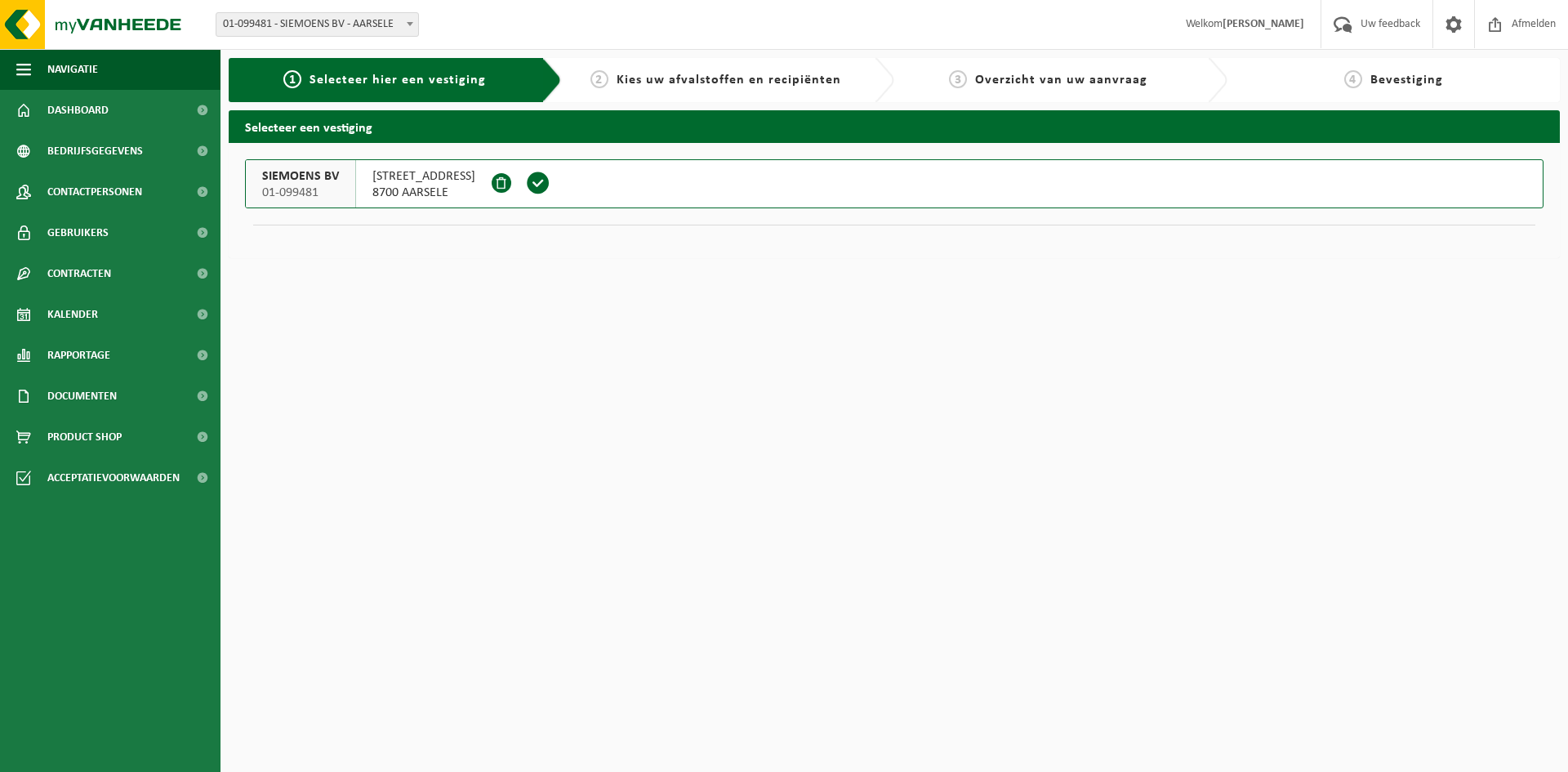
click at [602, 187] on button "SIEMOENS BV 01-099481 GAVERMEERSSTRAAT 2 8700 AARSELE" at bounding box center [893, 183] width 1298 height 49
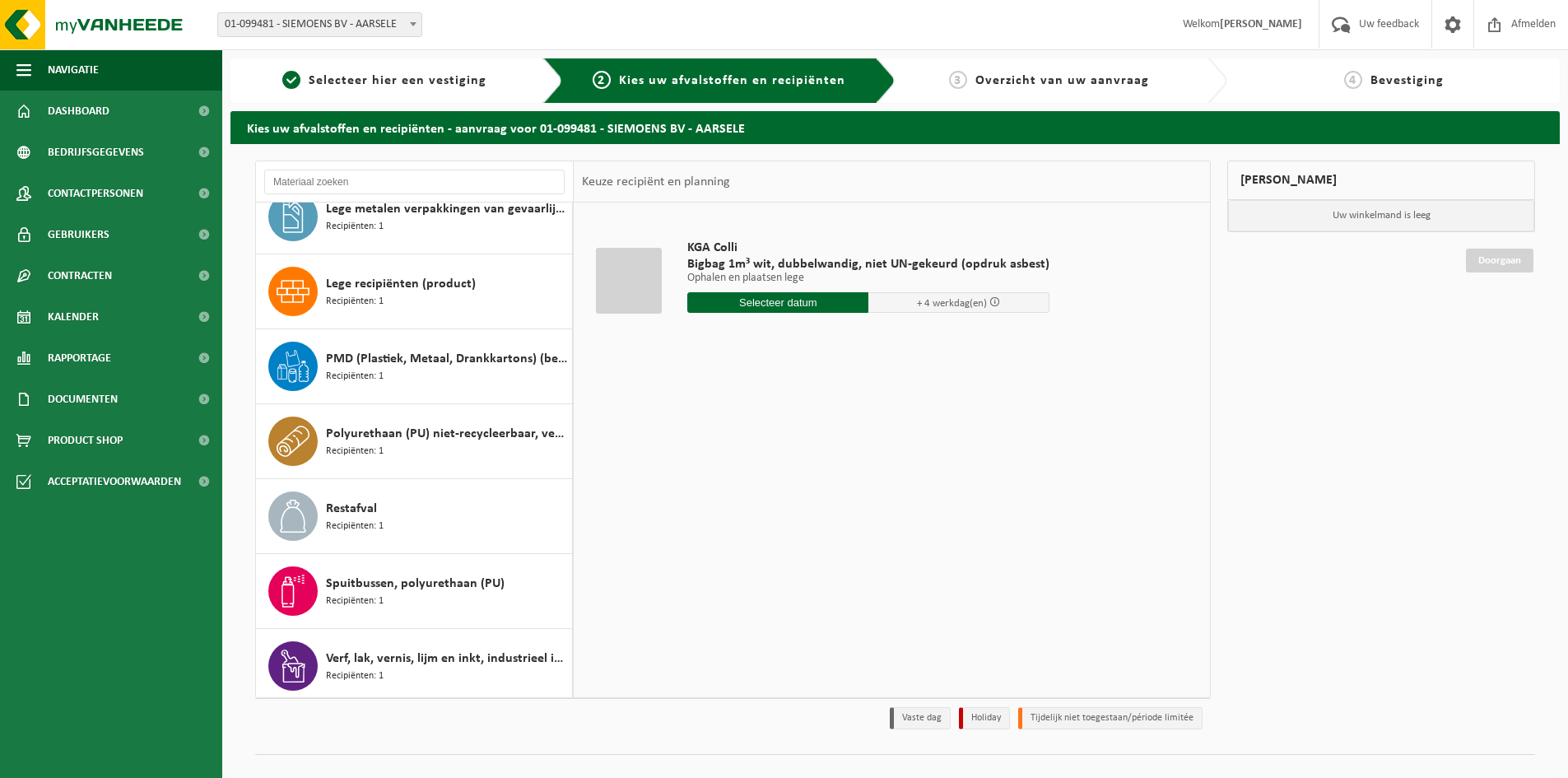
scroll to position [329, 0]
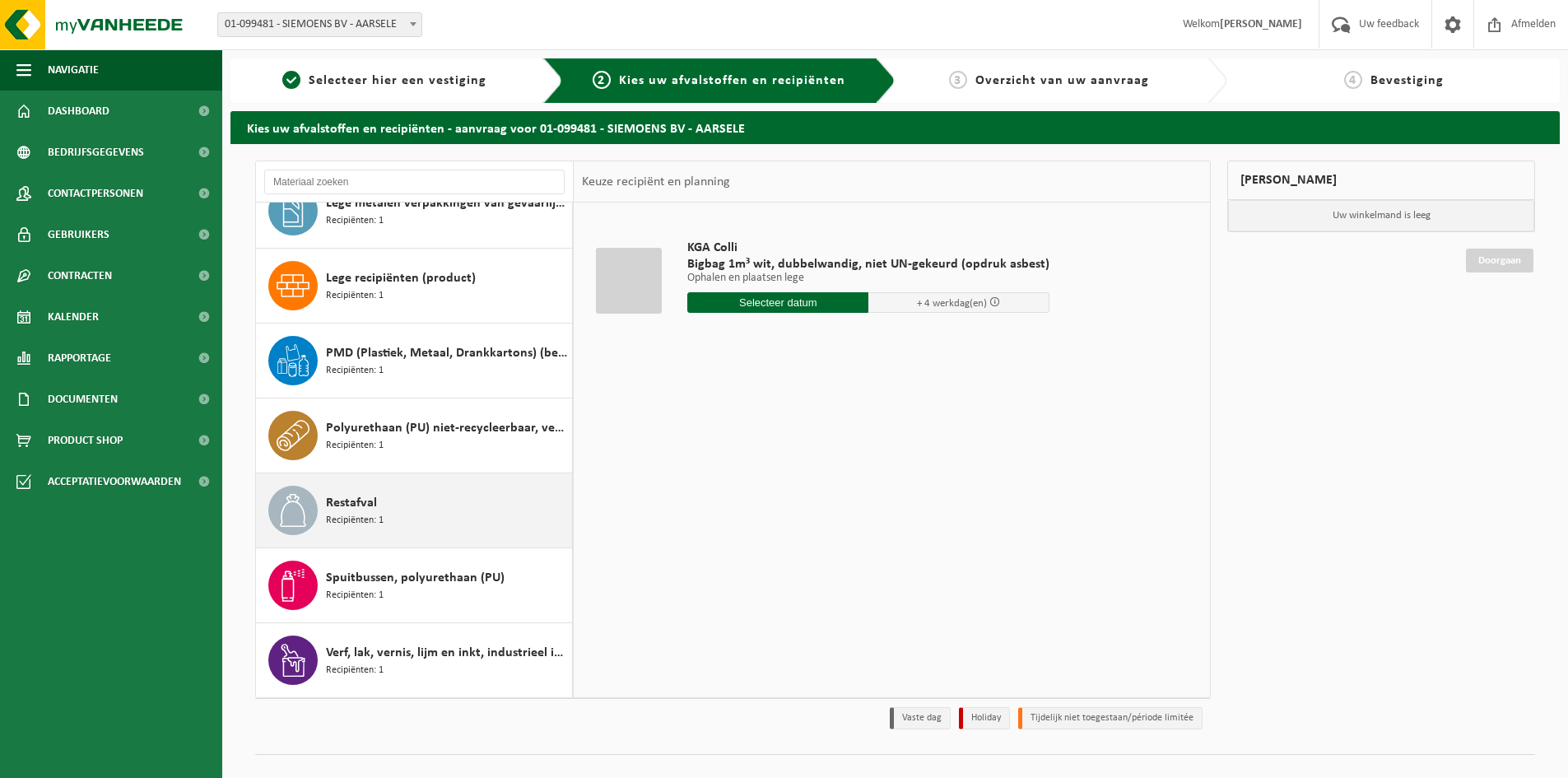
click at [485, 490] on div "Restafval Recipiënten: 1" at bounding box center [447, 510] width 242 height 49
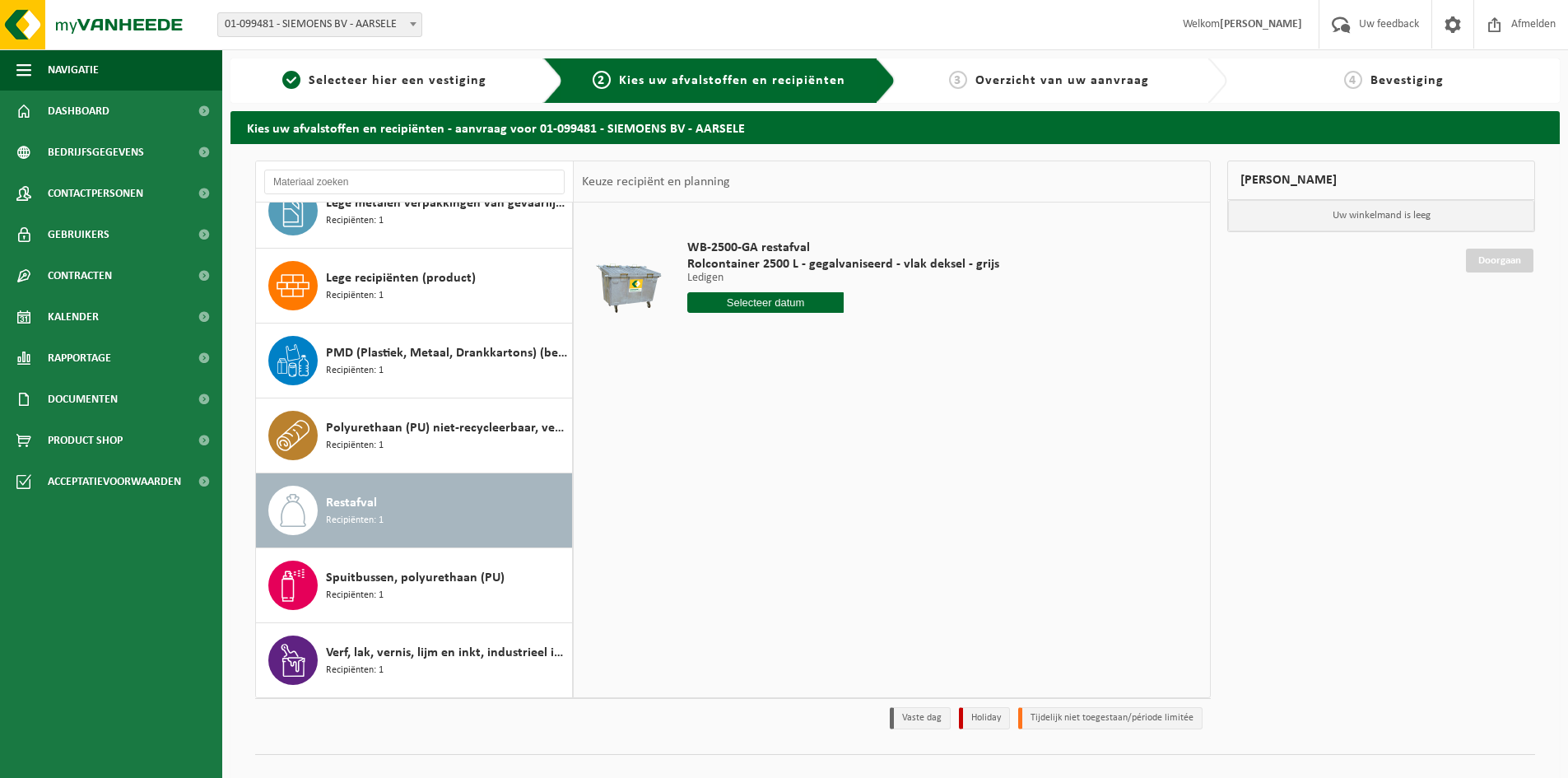
click at [784, 304] on input "text" at bounding box center [766, 302] width 157 height 21
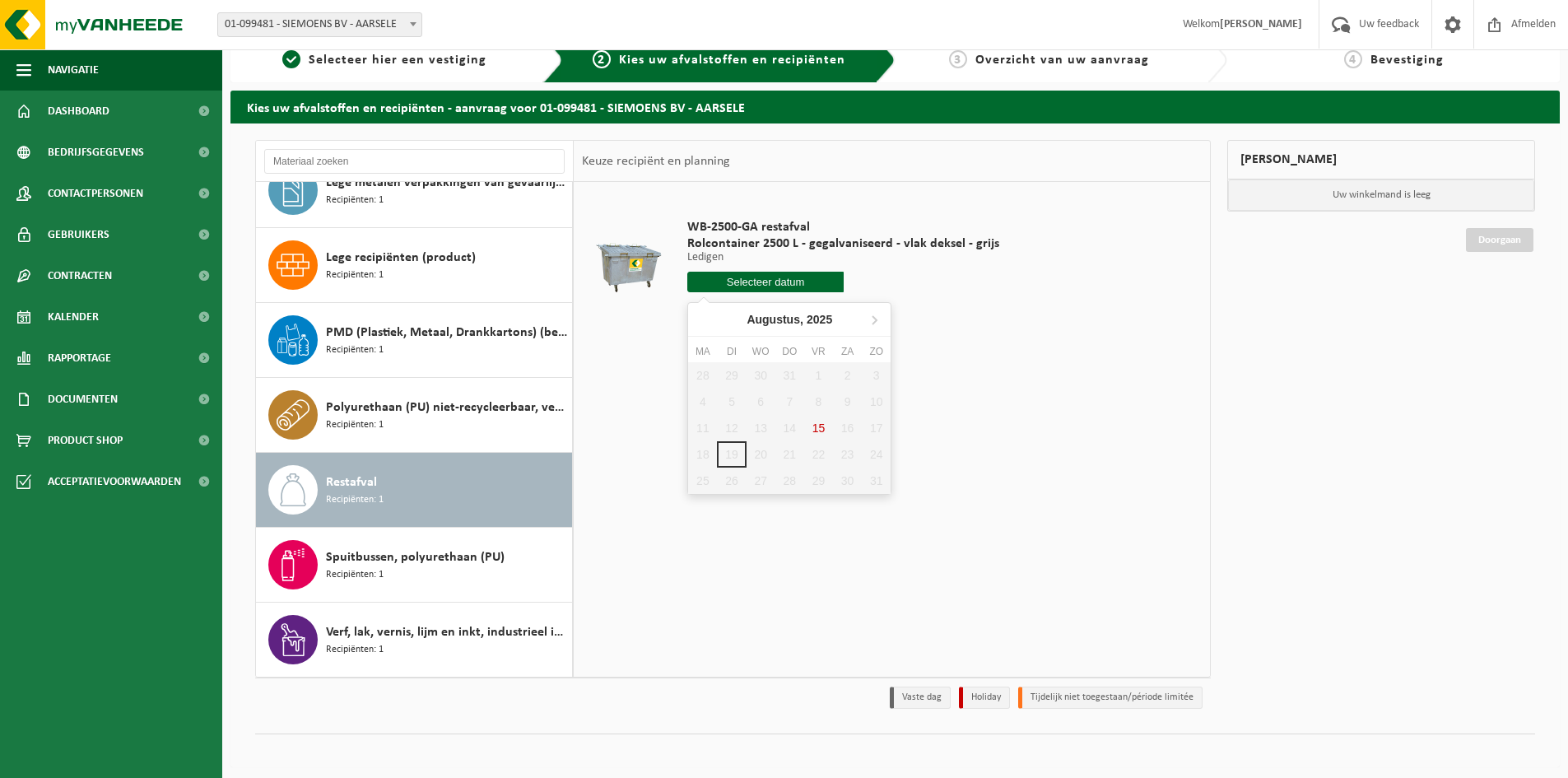
scroll to position [26, 0]
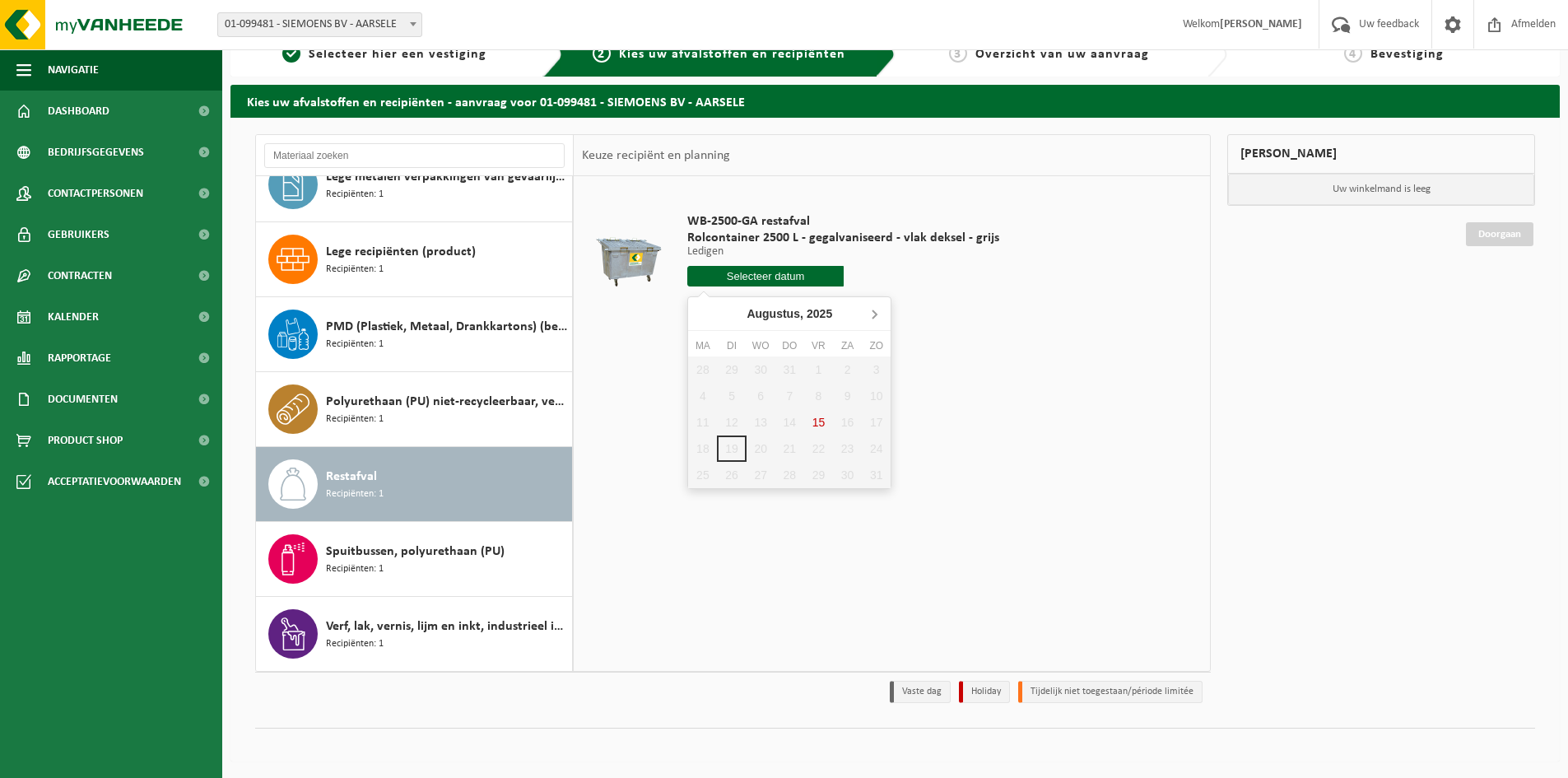
click at [875, 314] on icon at bounding box center [875, 314] width 4 height 8
click at [746, 397] on div "10" at bounding box center [761, 395] width 29 height 26
type input "Van 2025-09-10"
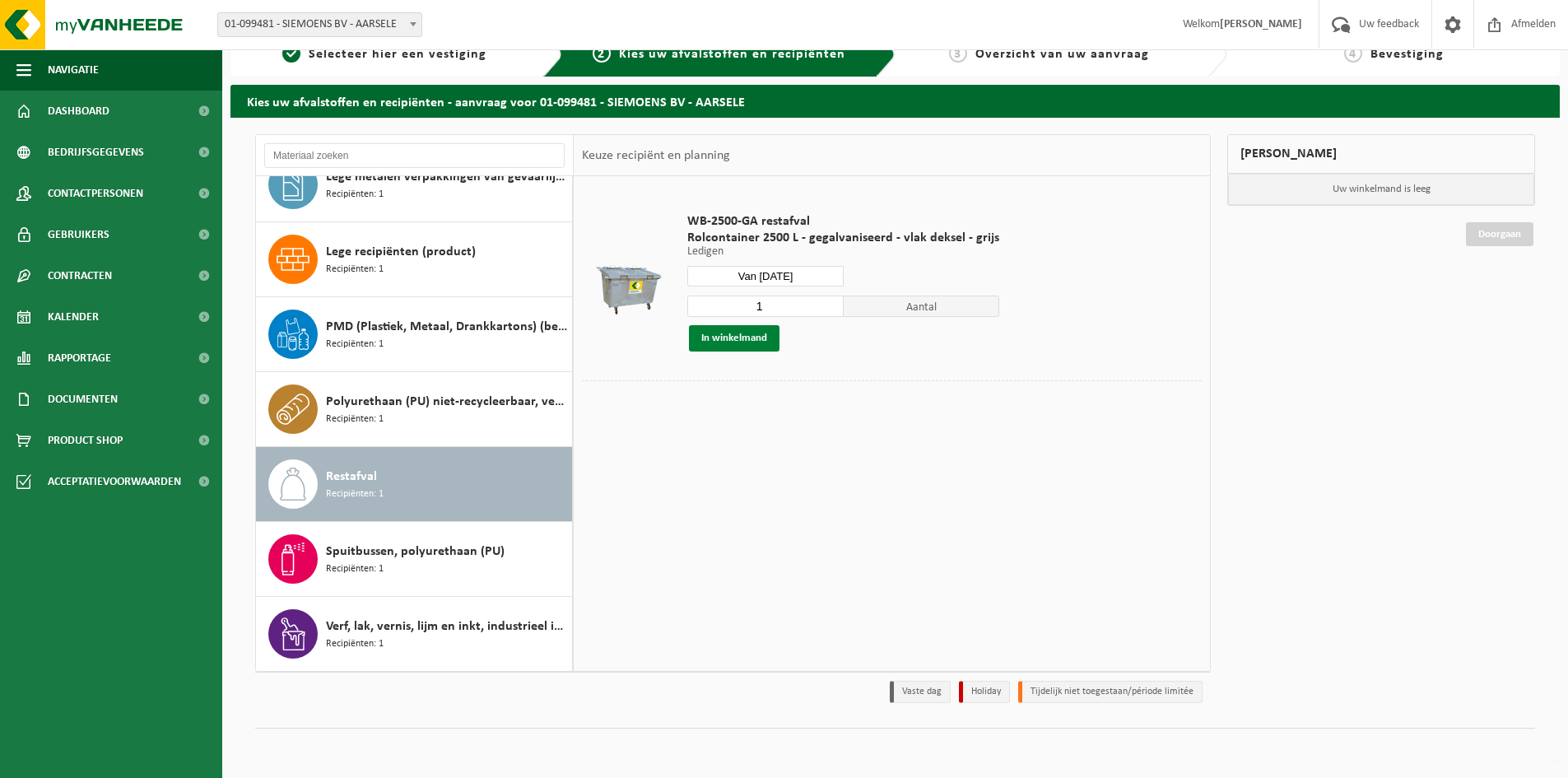
click at [735, 328] on button "In winkelmand" at bounding box center [735, 338] width 91 height 26
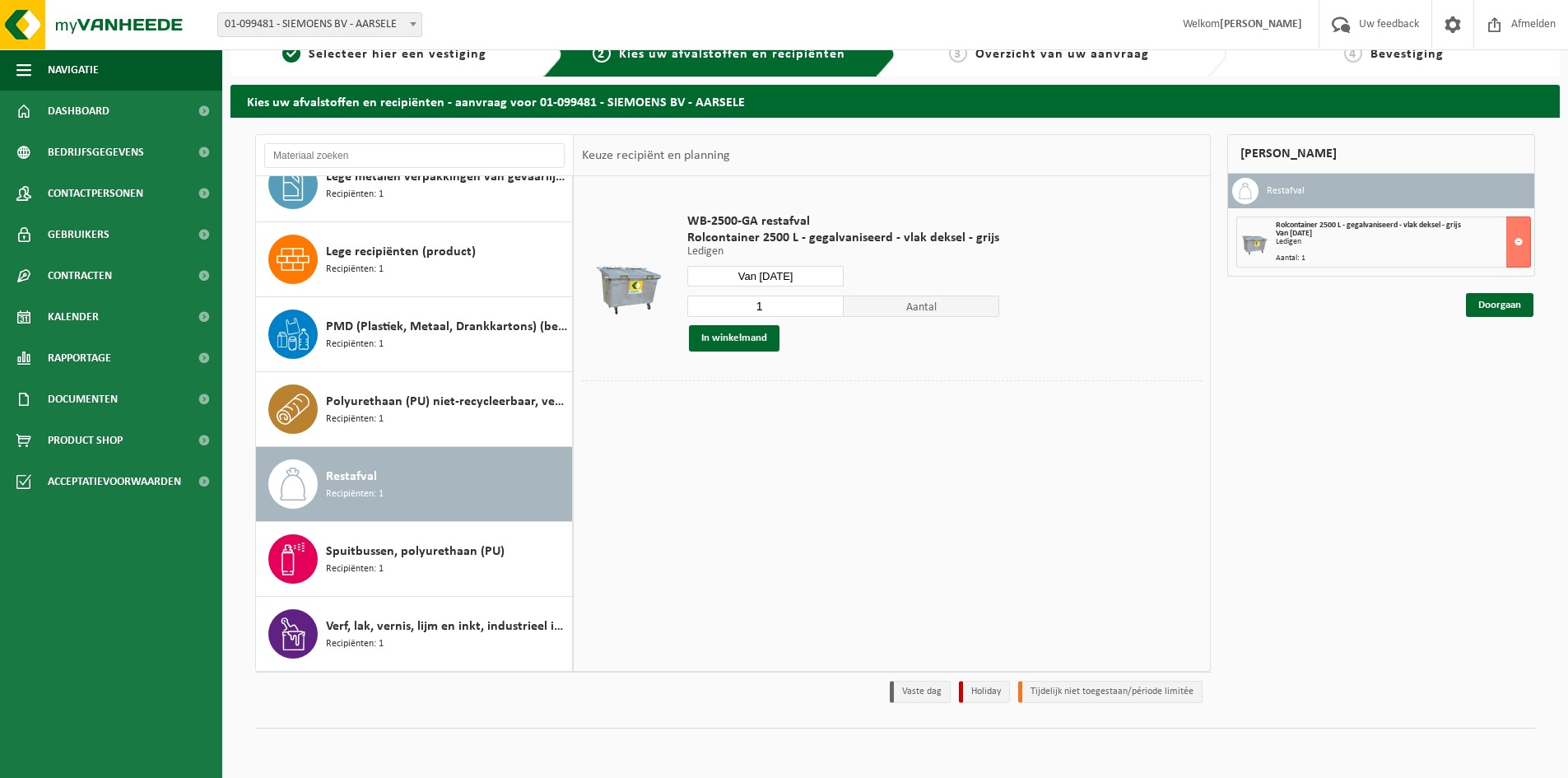
click at [468, 475] on div "Restafval Recipiënten: 1" at bounding box center [447, 484] width 242 height 49
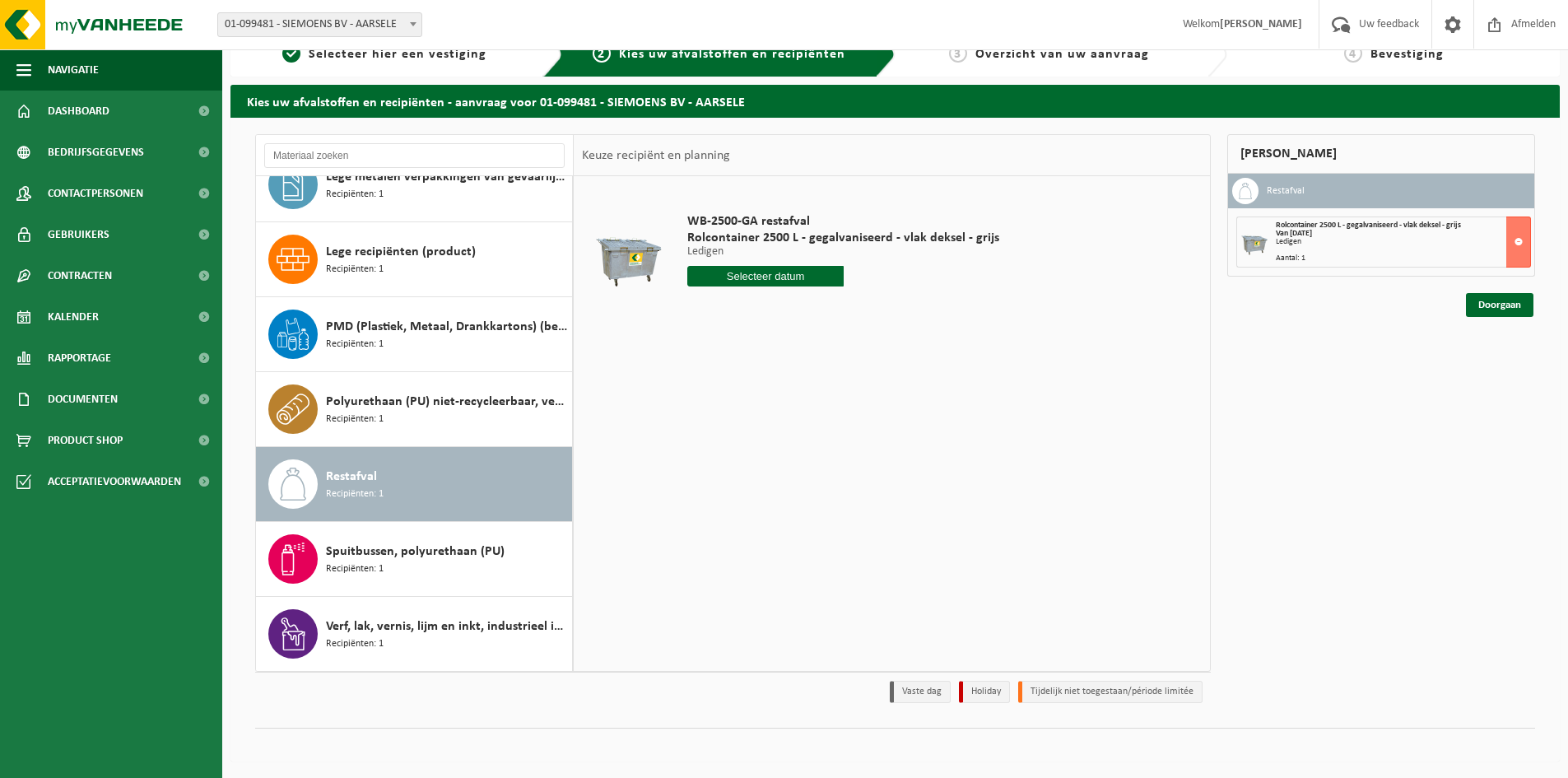
click at [436, 470] on div "Restafval Recipiënten: 1" at bounding box center [447, 484] width 242 height 49
click at [755, 277] on input "text" at bounding box center [766, 276] width 157 height 21
click at [876, 312] on icon at bounding box center [874, 313] width 26 height 26
click at [753, 447] on div "24" at bounding box center [761, 448] width 29 height 26
type input "Van 2025-09-24"
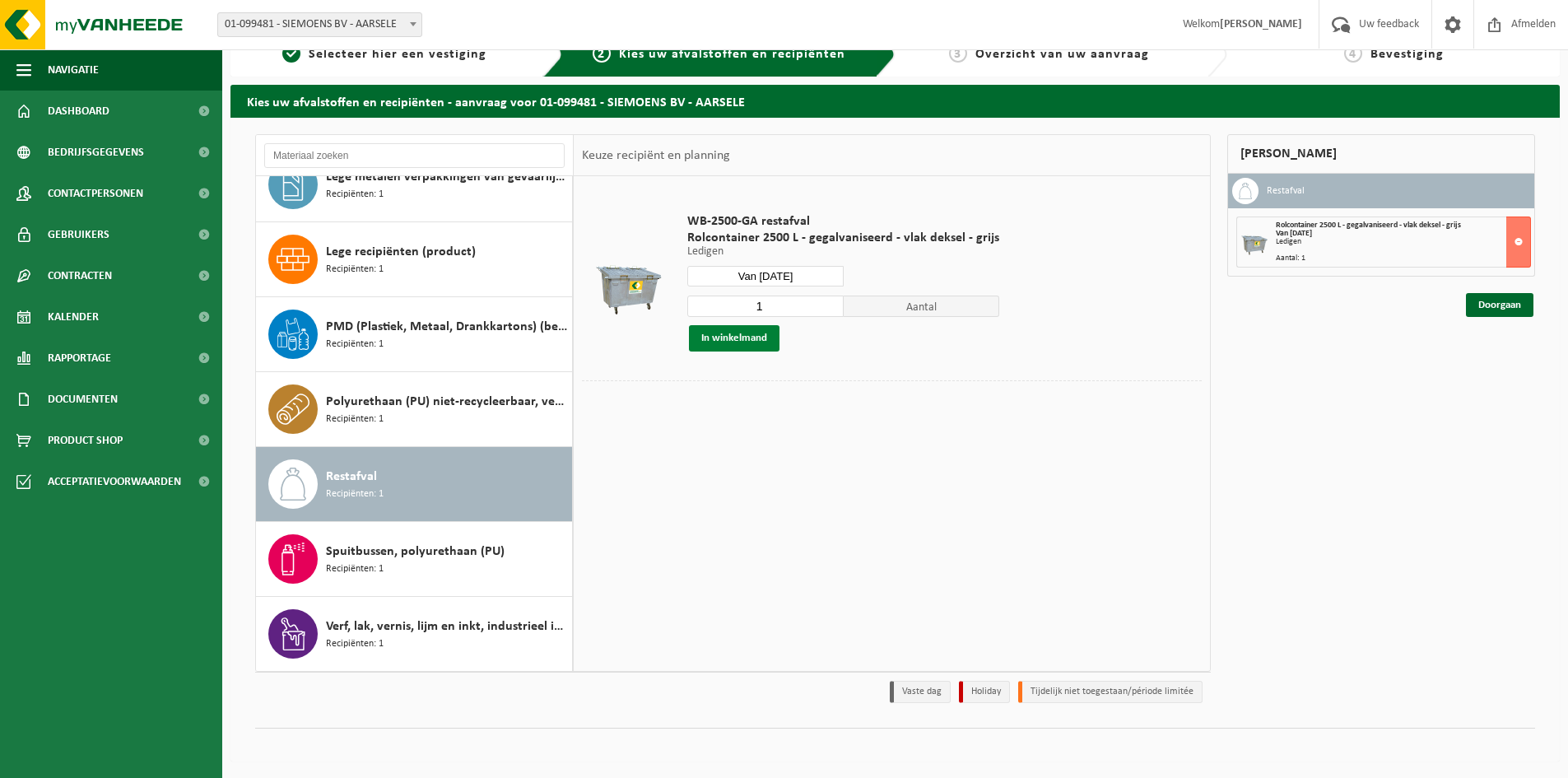
click at [729, 336] on button "In winkelmand" at bounding box center [735, 338] width 91 height 26
click at [420, 501] on div "Restafval Recipiënten: 1" at bounding box center [447, 484] width 242 height 49
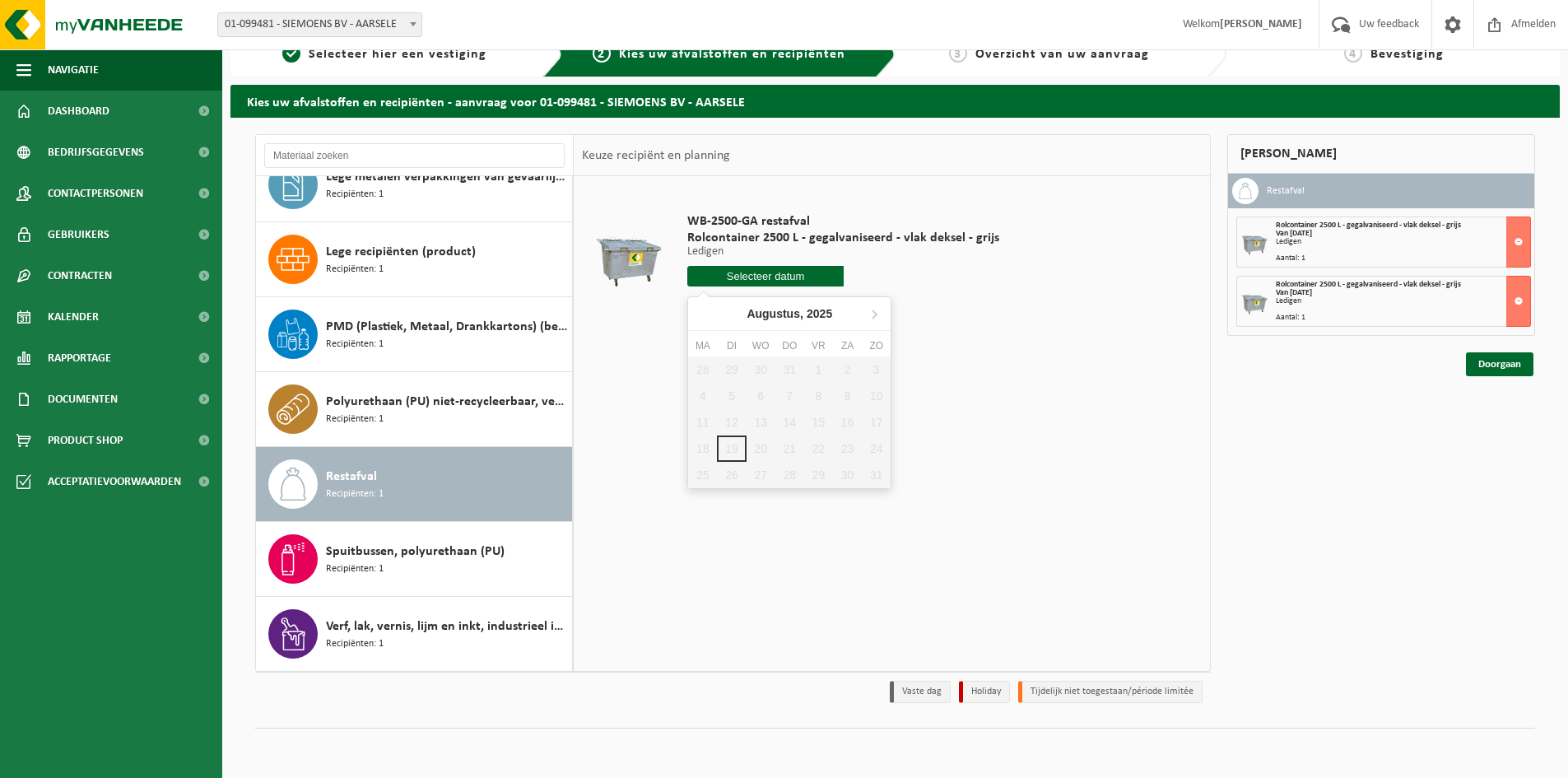
click at [753, 272] on input "text" at bounding box center [766, 276] width 157 height 21
click at [875, 307] on icon at bounding box center [874, 313] width 26 height 26
click at [766, 391] on div "8" at bounding box center [761, 395] width 29 height 26
type input "Van 2025-10-08"
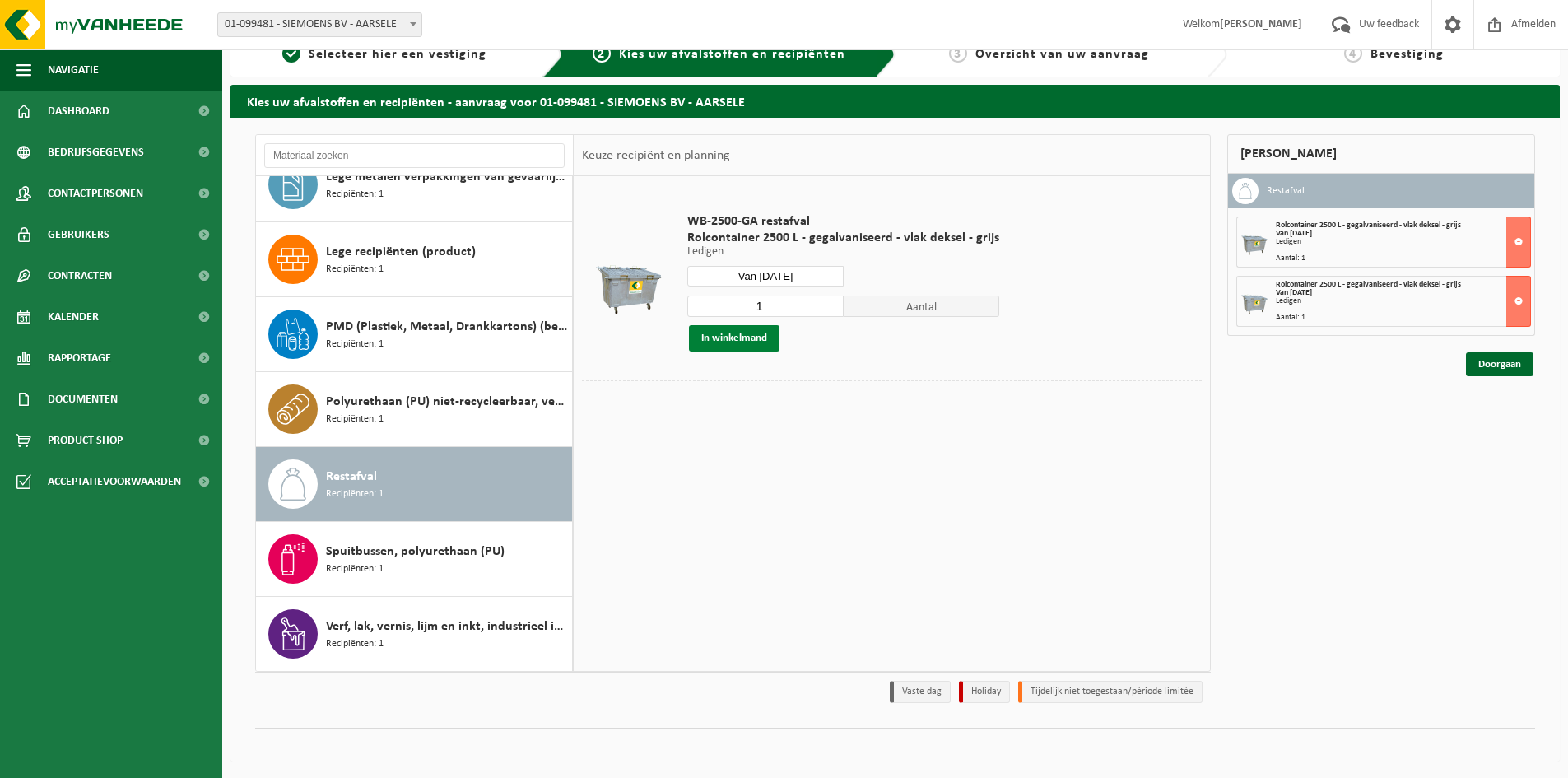
click at [740, 336] on button "In winkelmand" at bounding box center [735, 338] width 91 height 26
click at [484, 464] on div "Restafval Recipiënten: 1" at bounding box center [447, 484] width 242 height 49
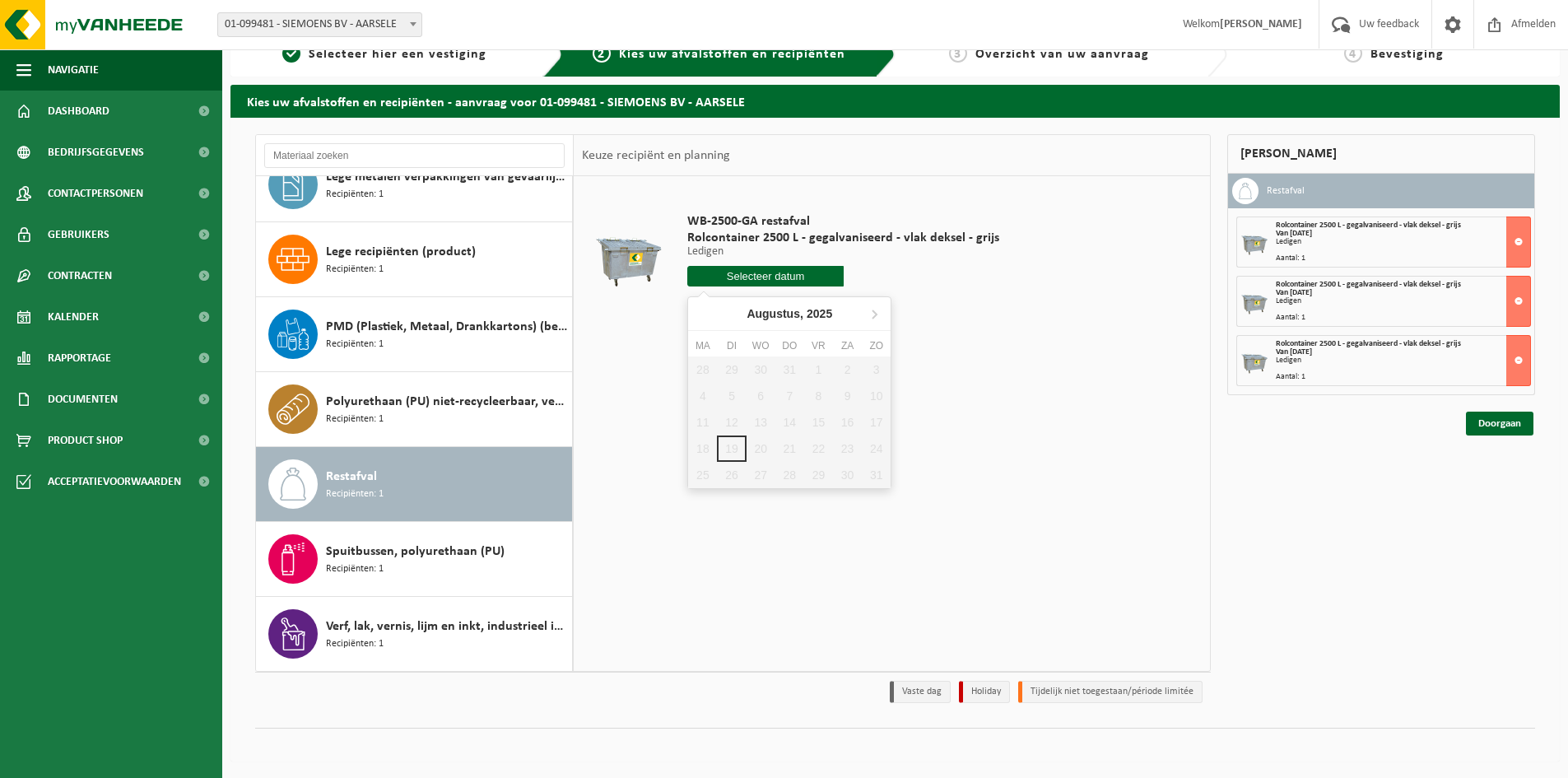
click at [781, 280] on input "text" at bounding box center [766, 276] width 157 height 21
click at [870, 303] on icon at bounding box center [874, 313] width 26 height 26
click at [870, 303] on icon at bounding box center [874, 313] width 26 height 26
click at [758, 447] on div "22" at bounding box center [761, 448] width 29 height 26
type input "Van 2025-10-22"
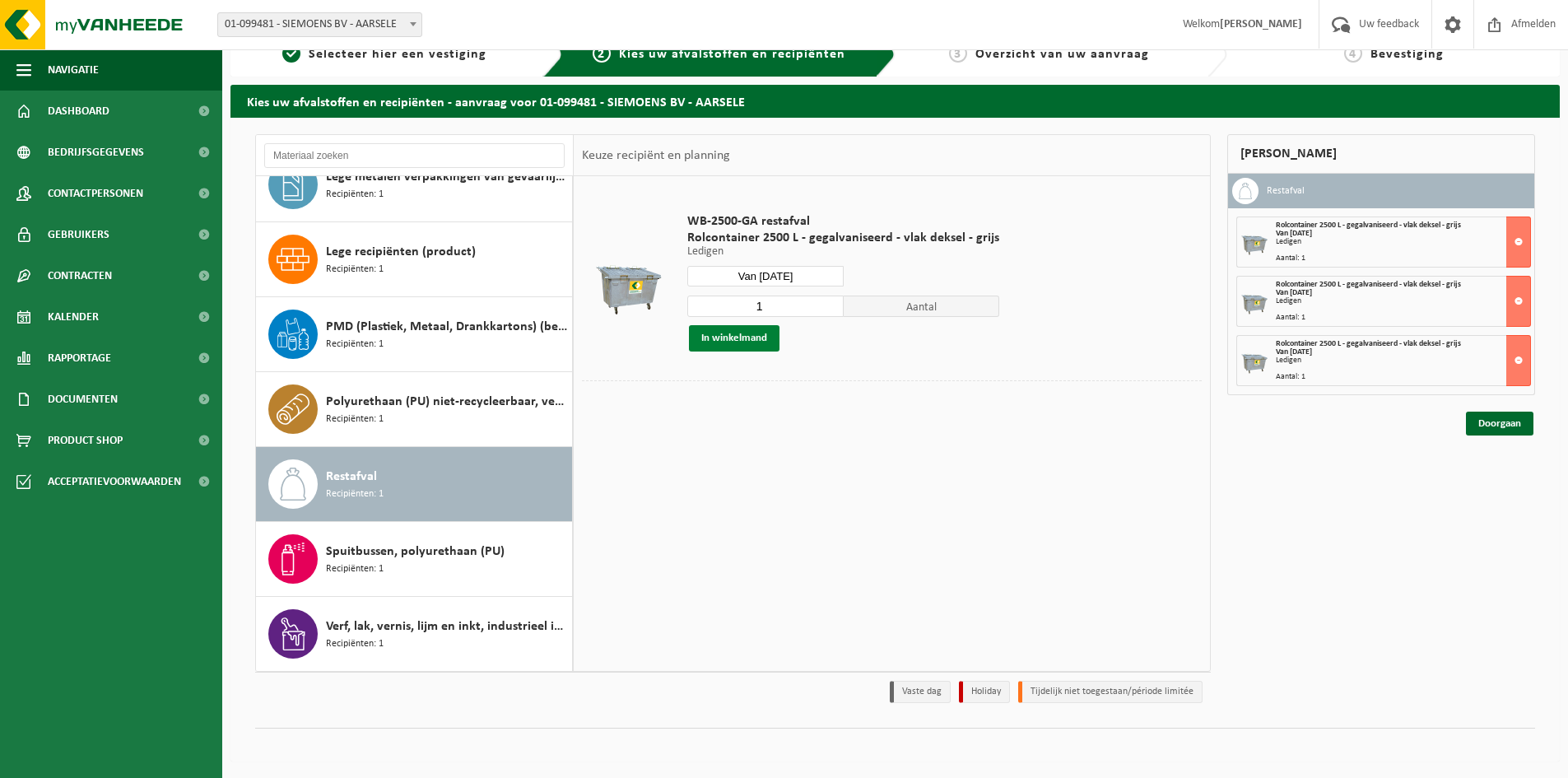
click at [729, 333] on button "In winkelmand" at bounding box center [735, 338] width 91 height 26
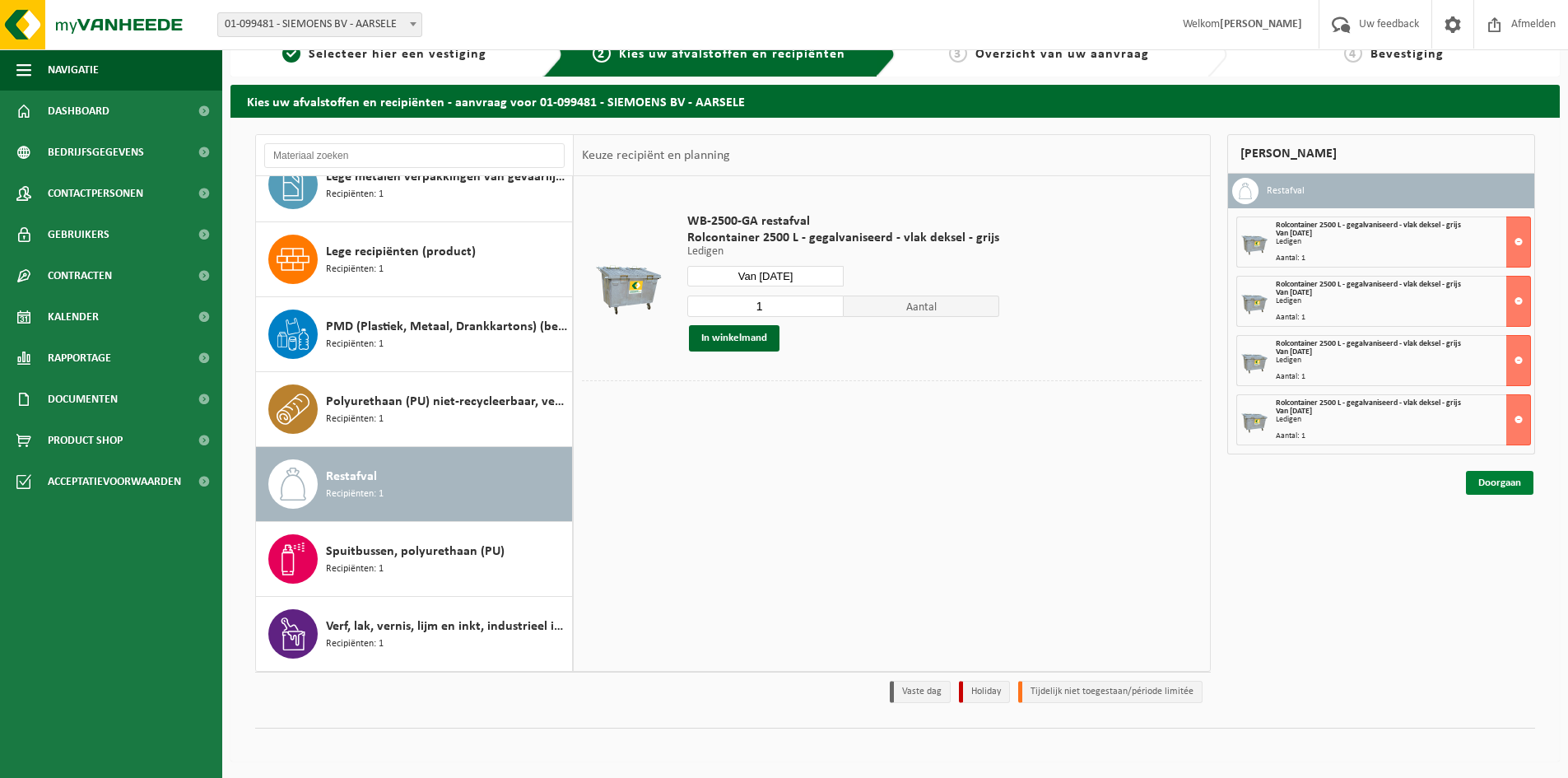
click at [1498, 491] on link "Doorgaan" at bounding box center [1499, 482] width 67 height 23
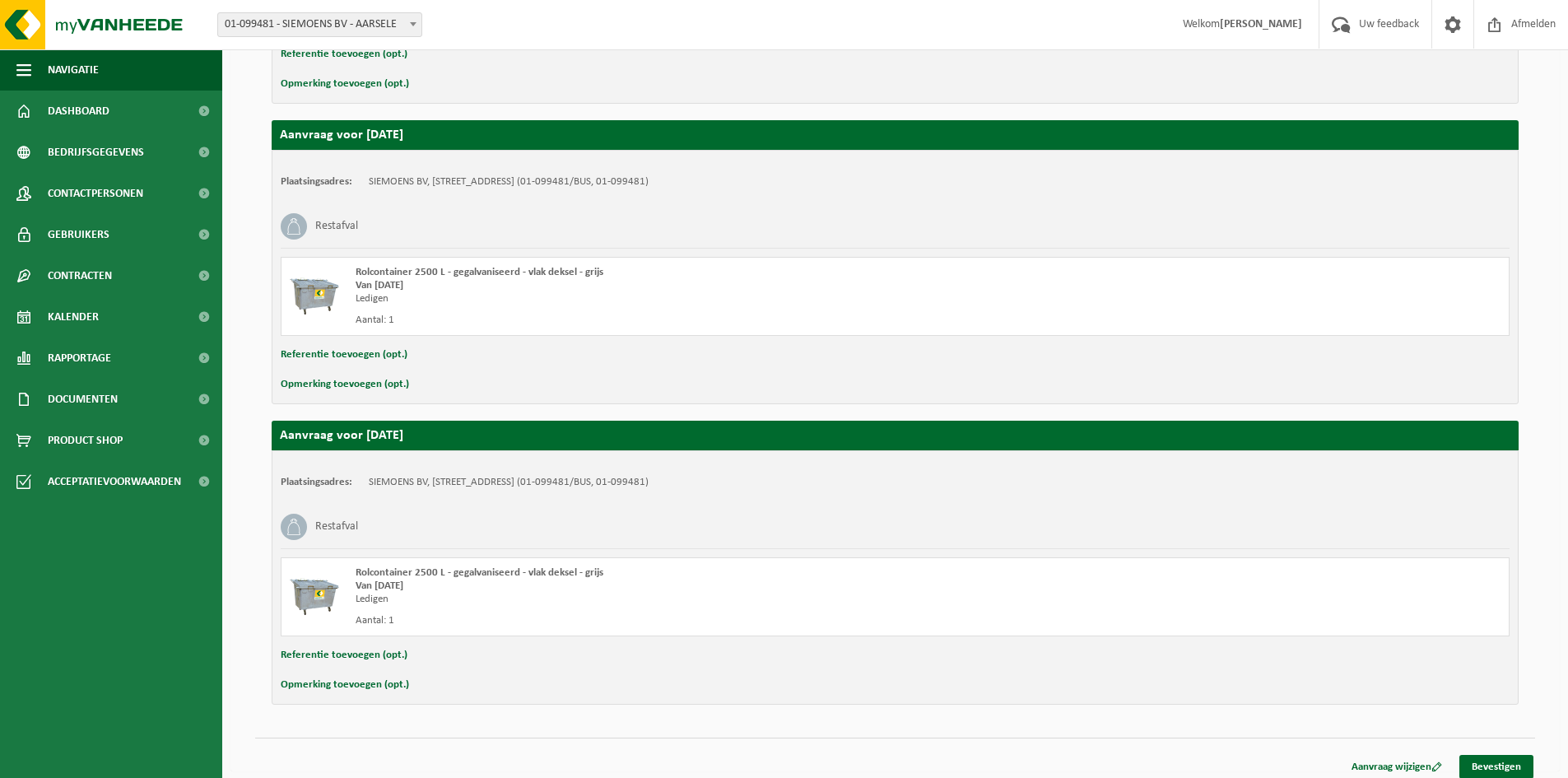
scroll to position [829, 0]
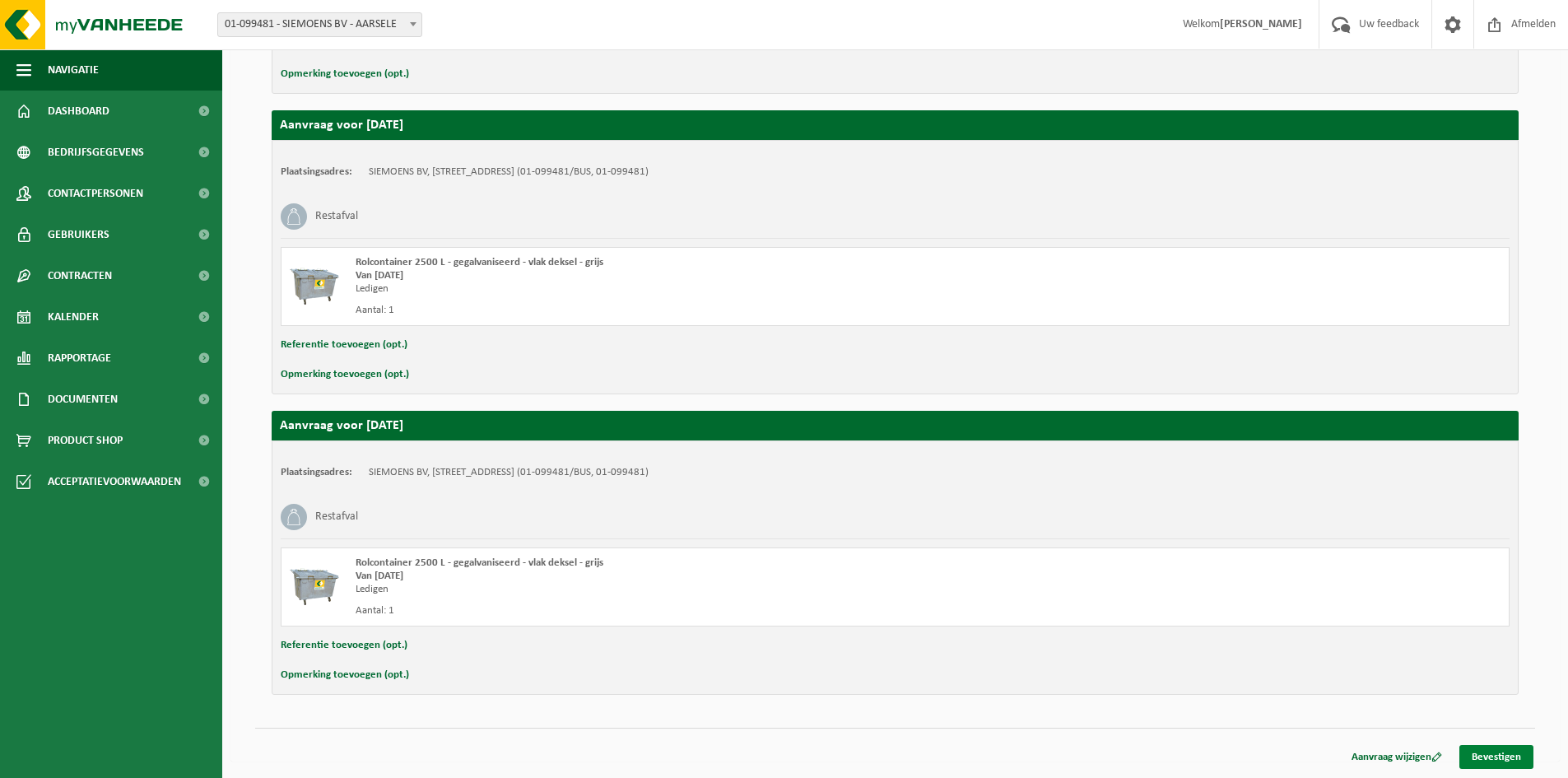
click at [1493, 748] on link "Bevestigen" at bounding box center [1496, 756] width 74 height 23
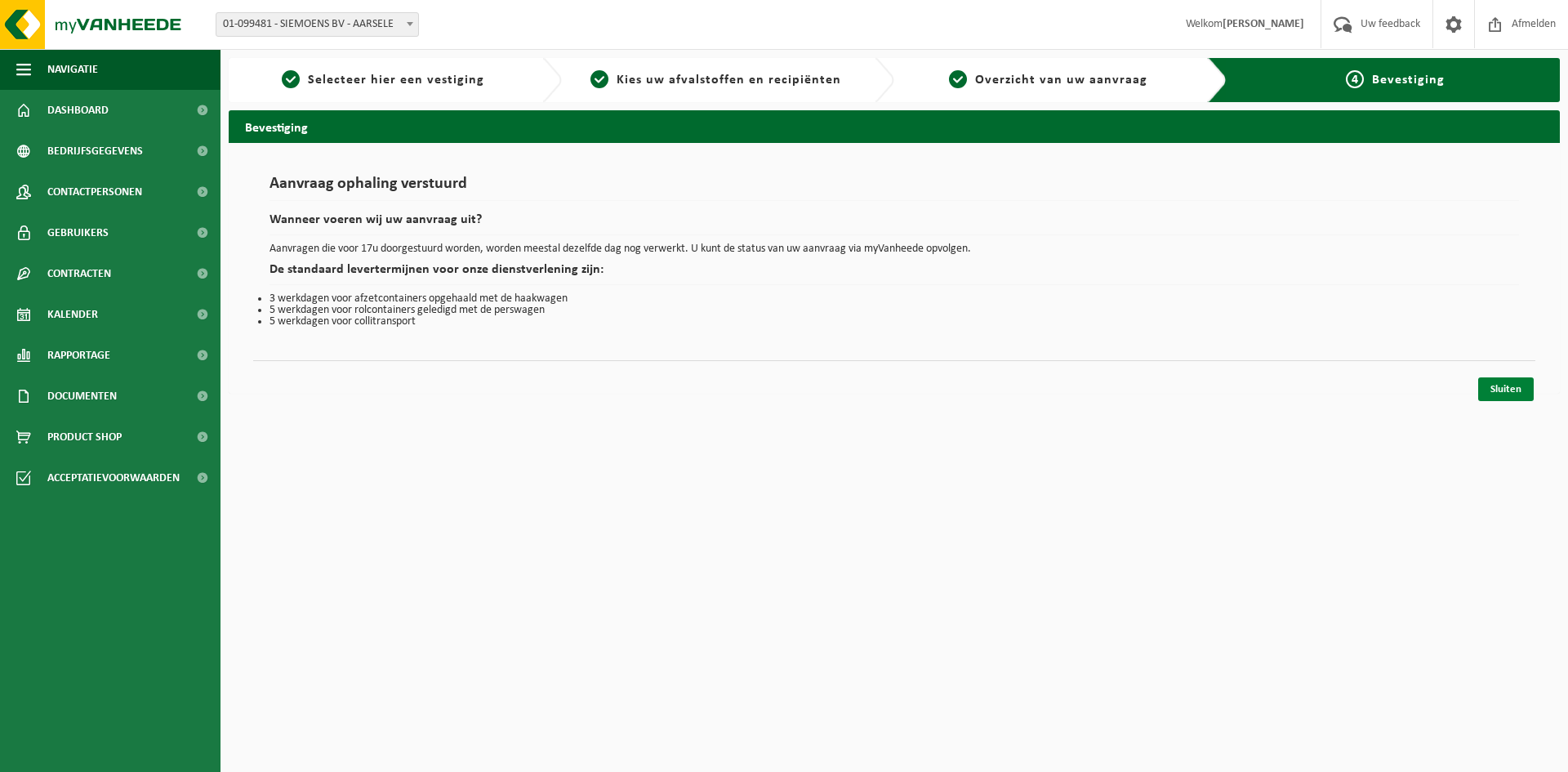
click at [1517, 393] on link "Sluiten" at bounding box center [1506, 389] width 56 height 23
